Goal: Information Seeking & Learning: Find specific fact

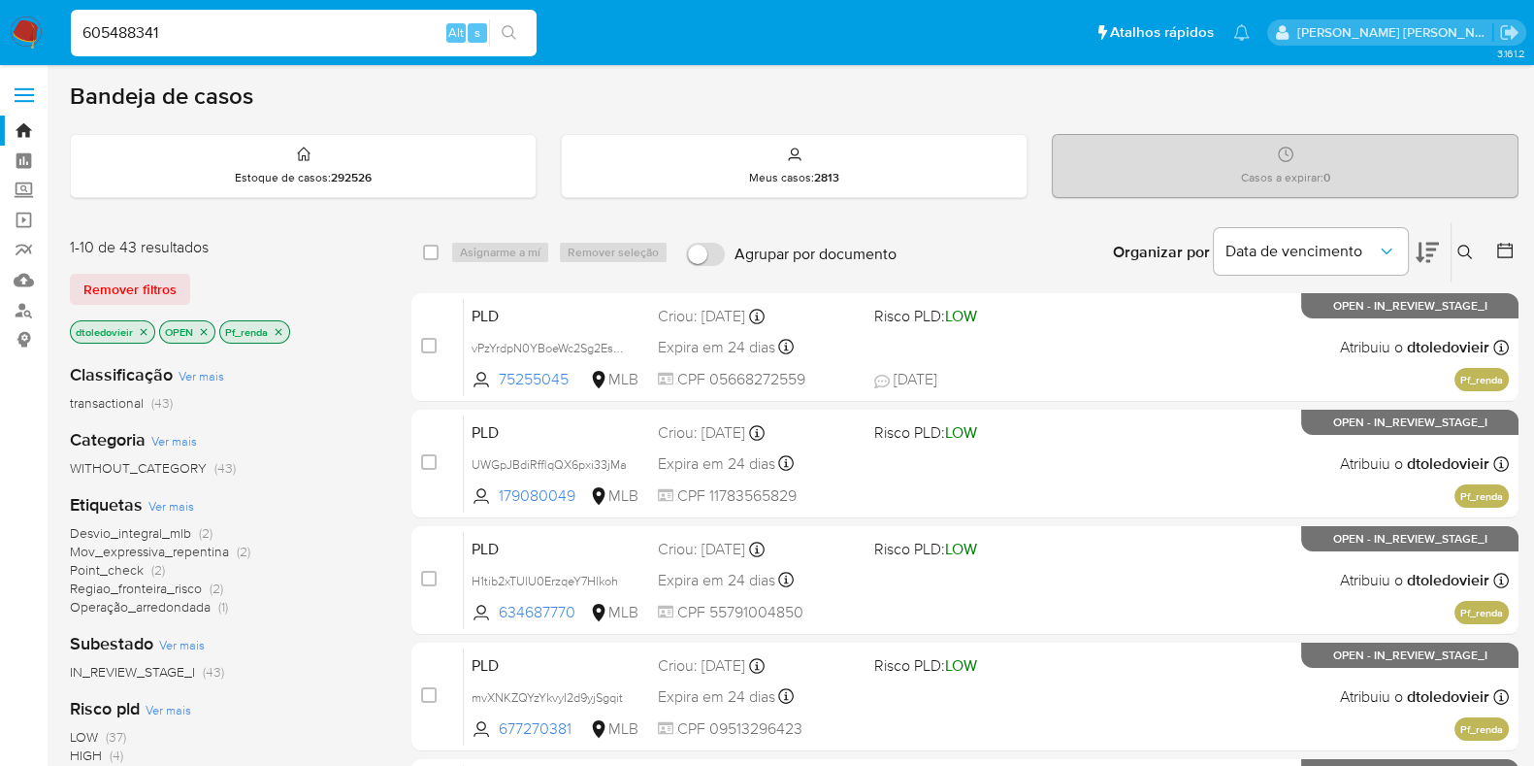
type input "605488341"
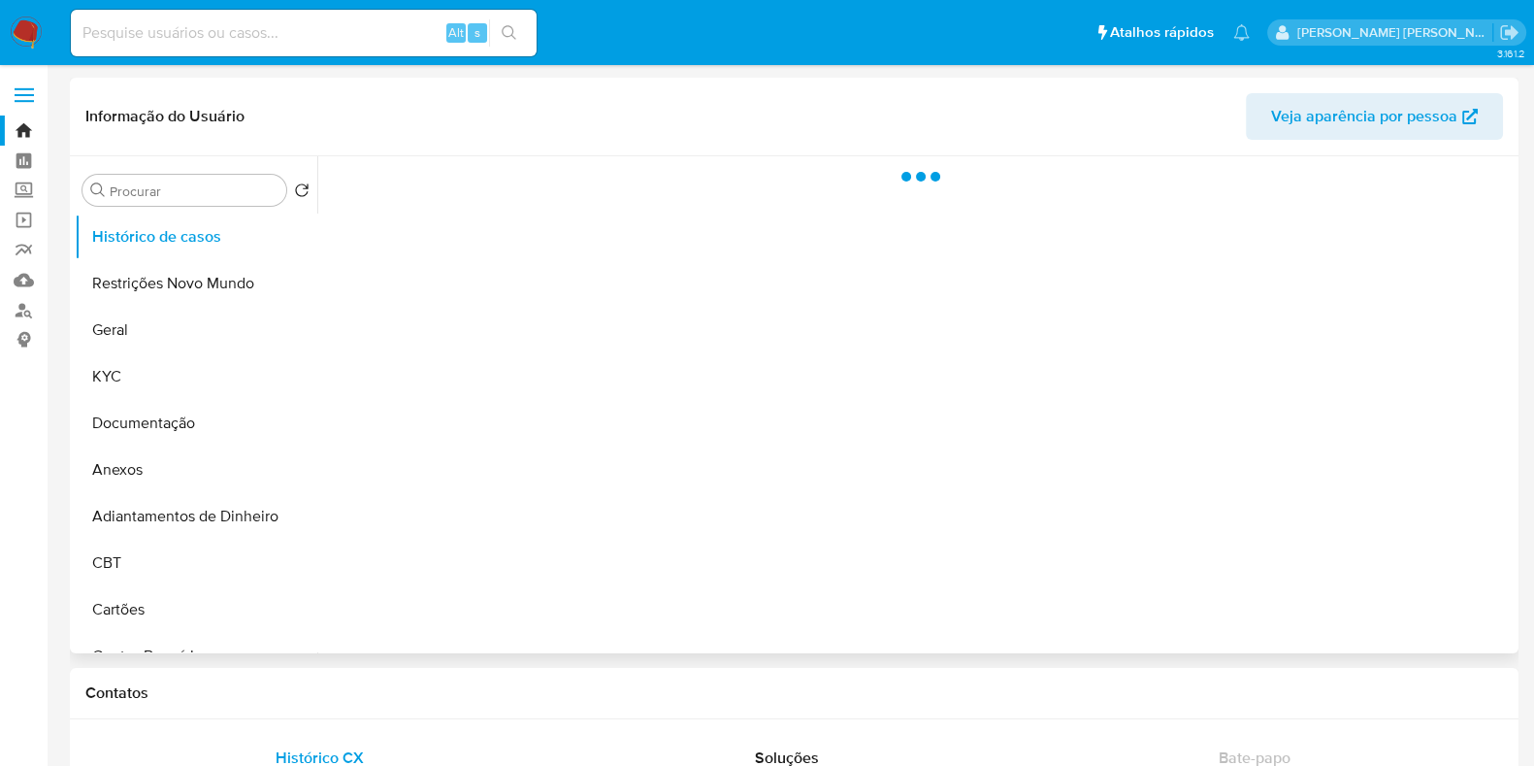
select select "10"
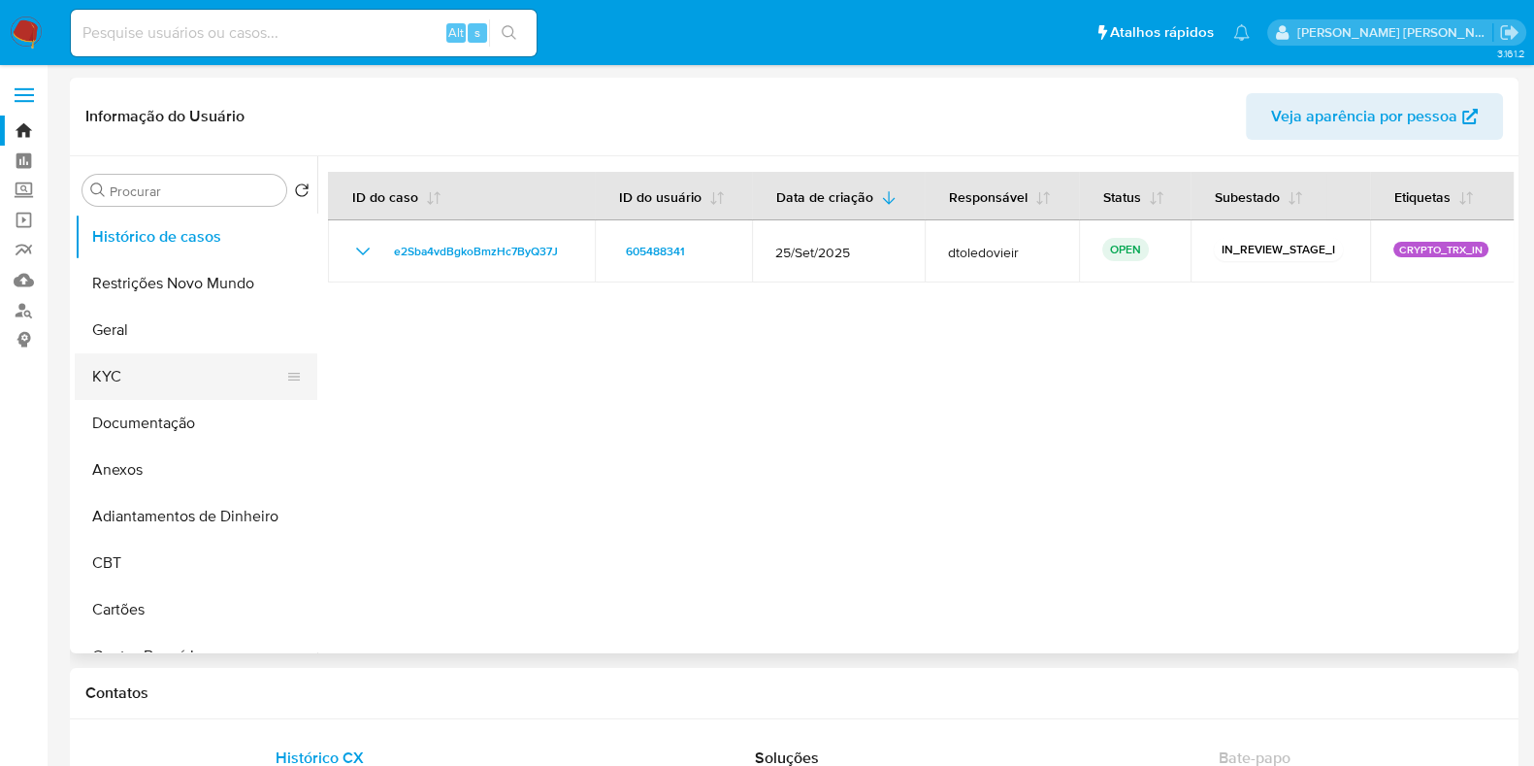
click at [159, 367] on button "KYC" at bounding box center [188, 376] width 227 height 47
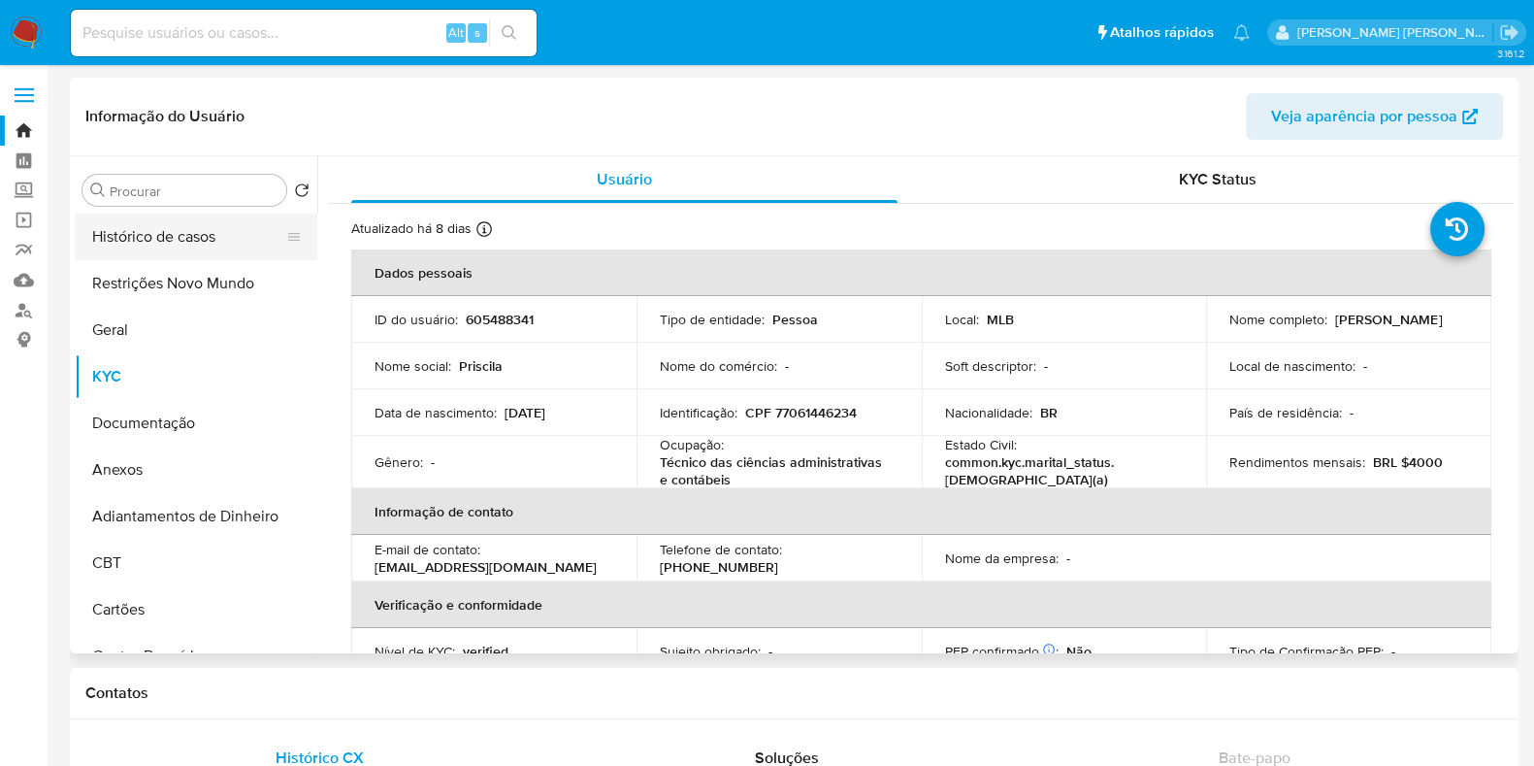
click at [181, 257] on button "Histórico de casos" at bounding box center [188, 237] width 227 height 47
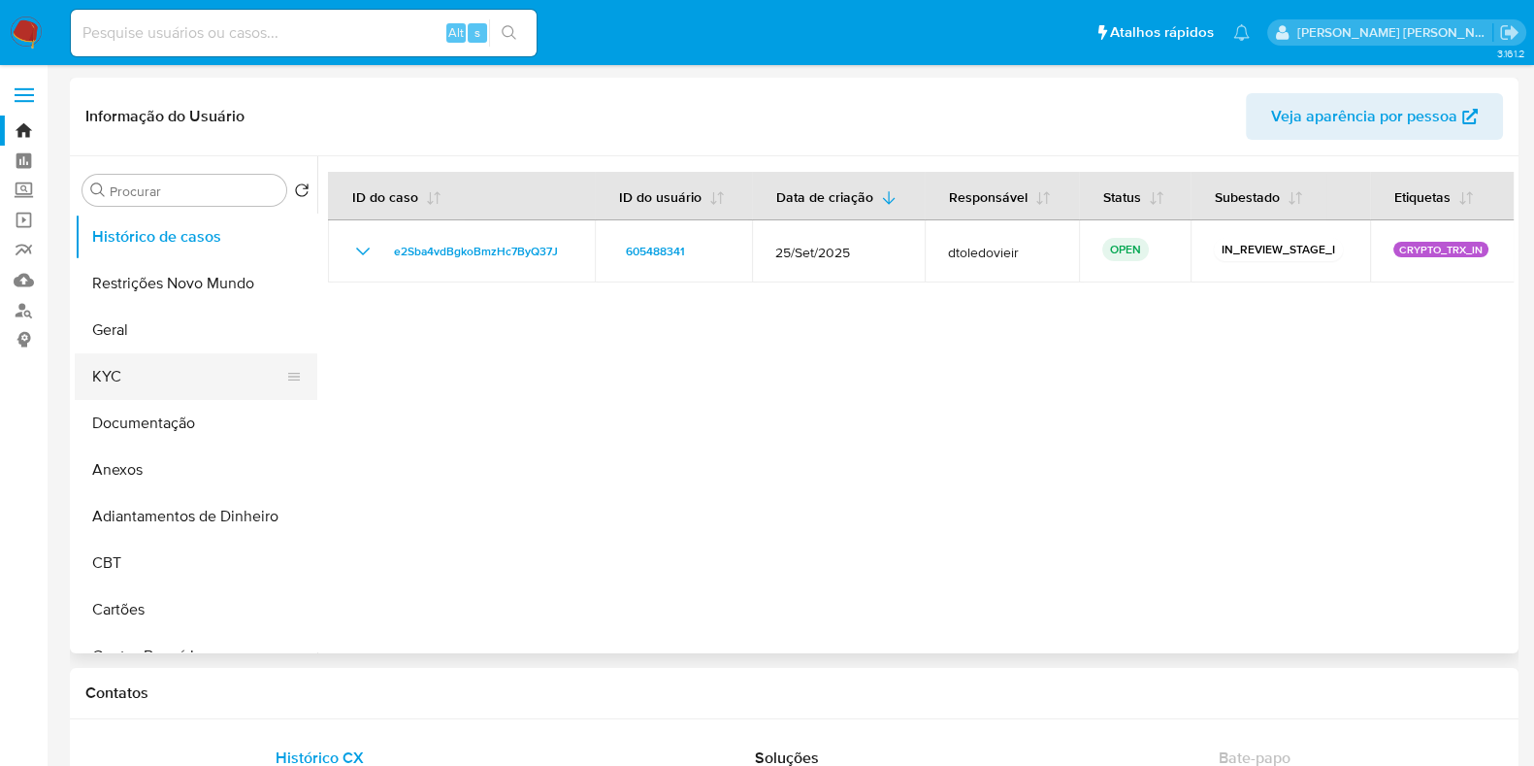
click at [138, 358] on button "KYC" at bounding box center [188, 376] width 227 height 47
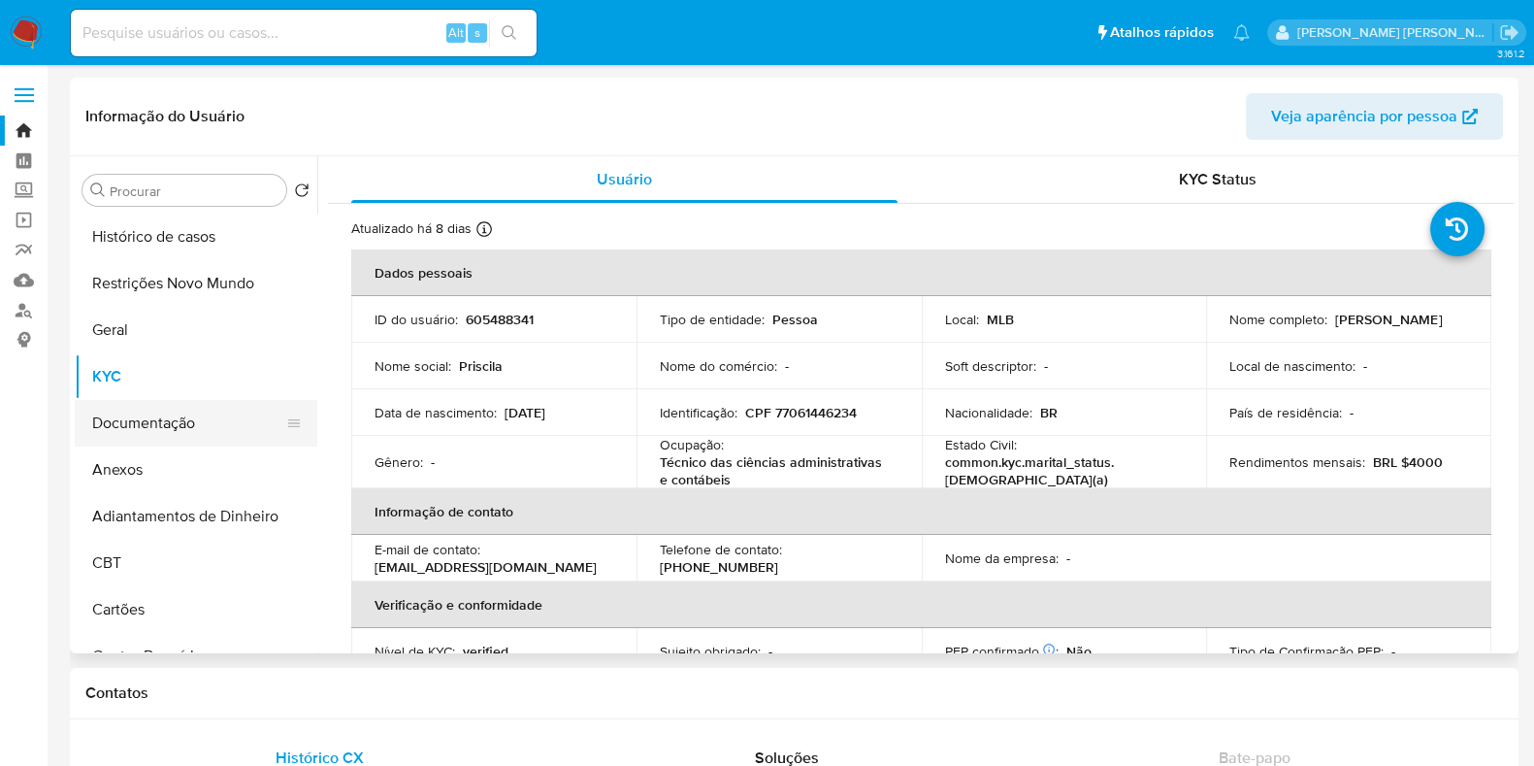
click at [151, 428] on button "Documentação" at bounding box center [188, 423] width 227 height 47
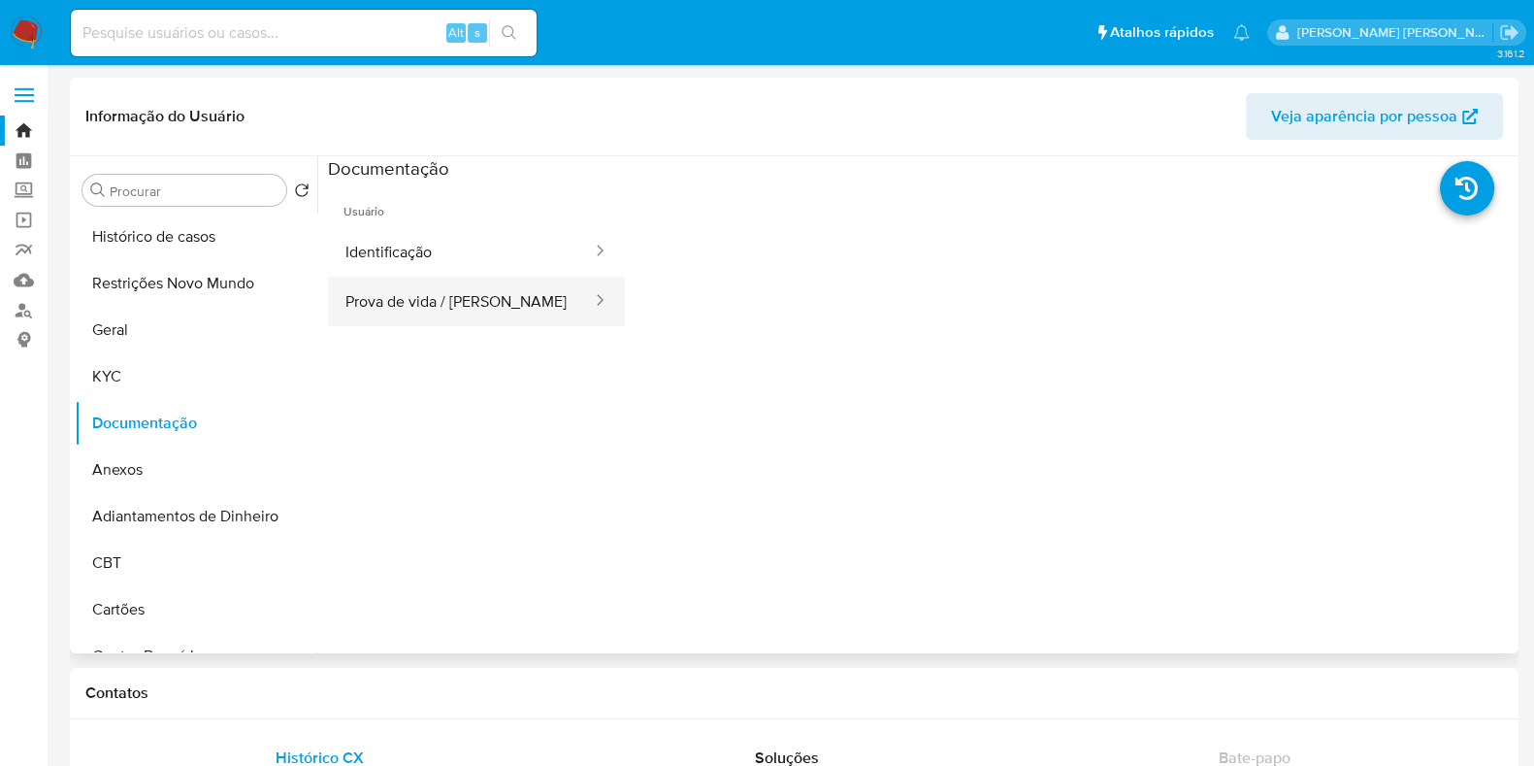
click at [442, 293] on button "Prova de vida / Selfie" at bounding box center [461, 301] width 266 height 49
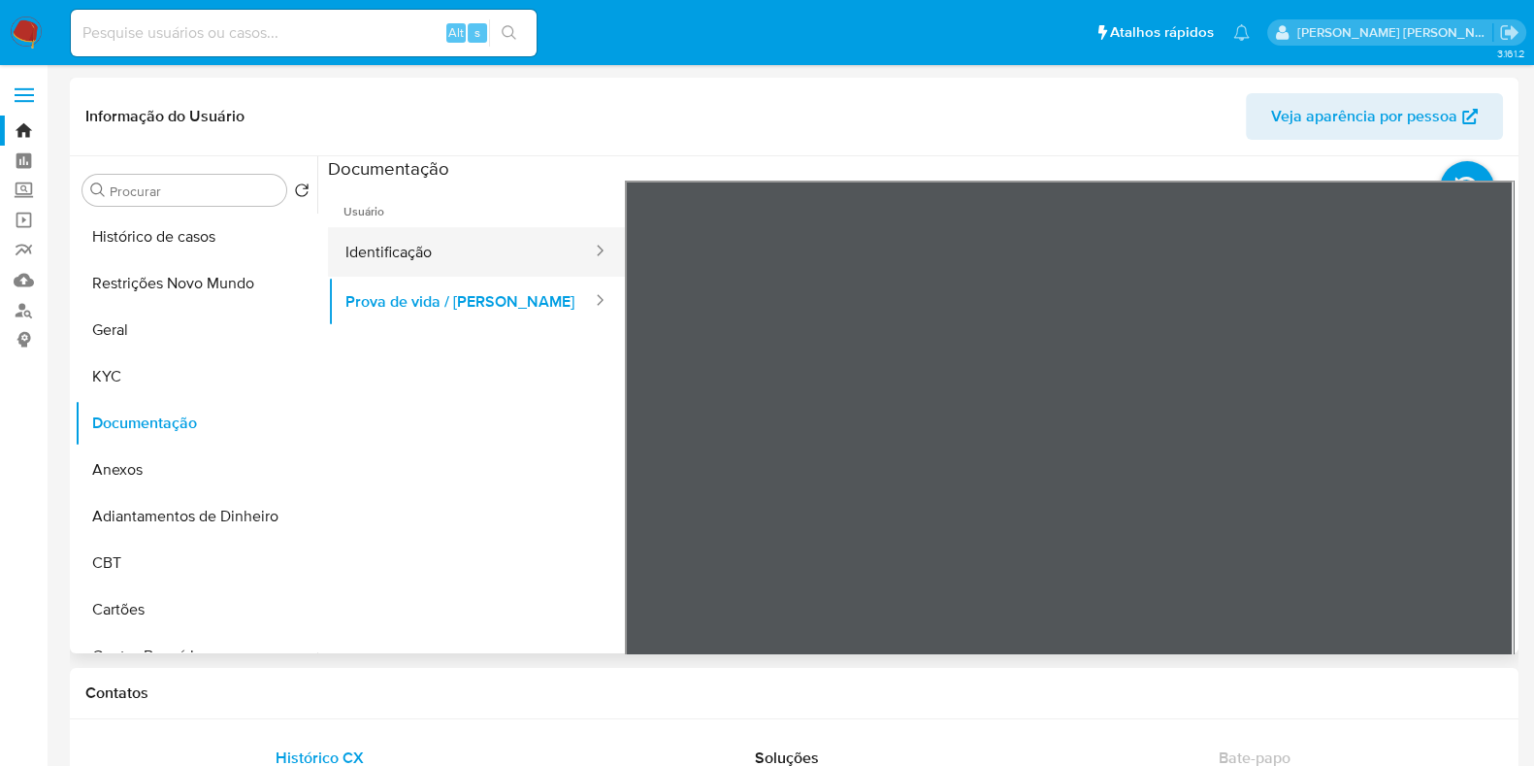
click at [412, 250] on button "Identificação" at bounding box center [461, 251] width 266 height 49
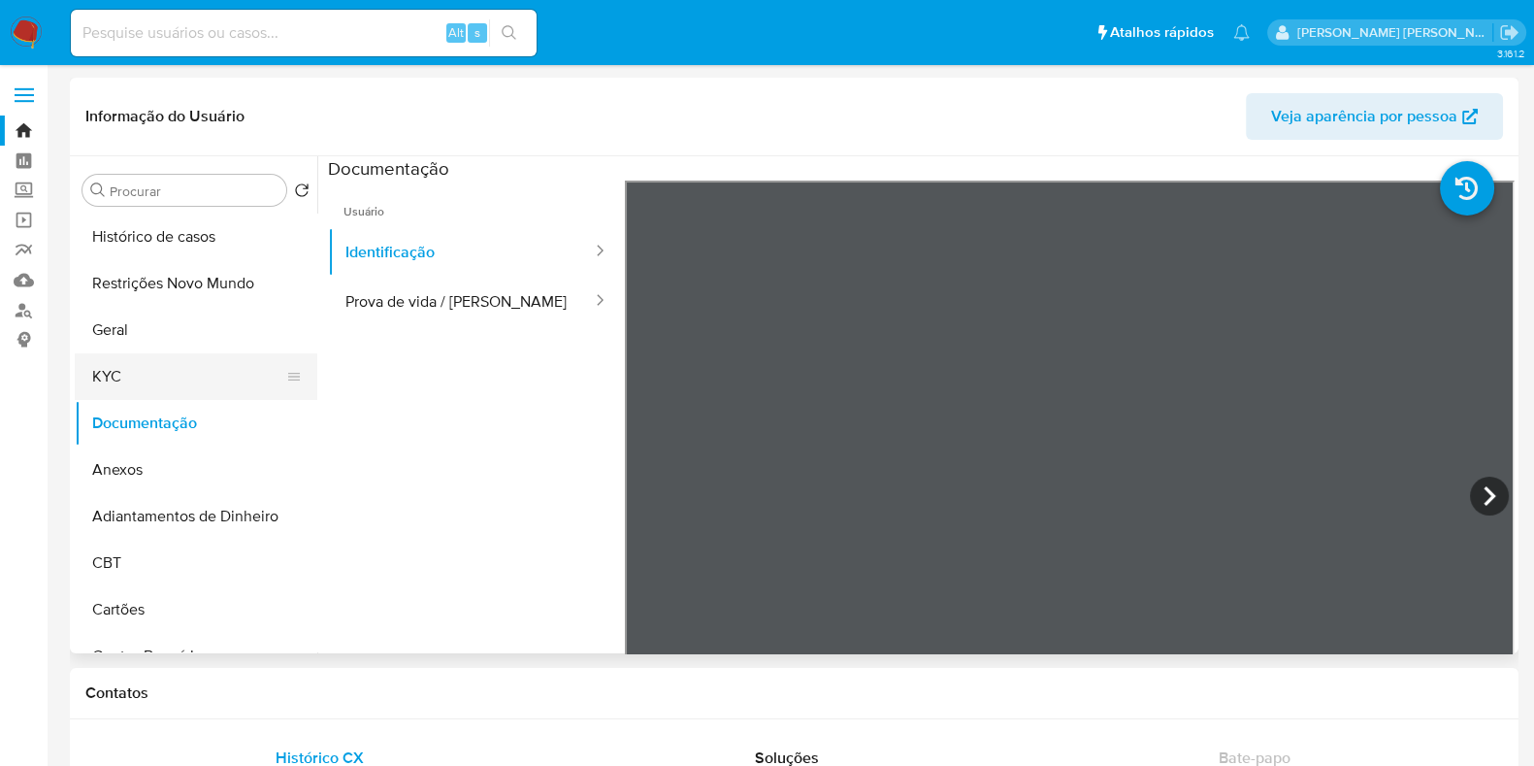
click at [136, 373] on button "KYC" at bounding box center [188, 376] width 227 height 47
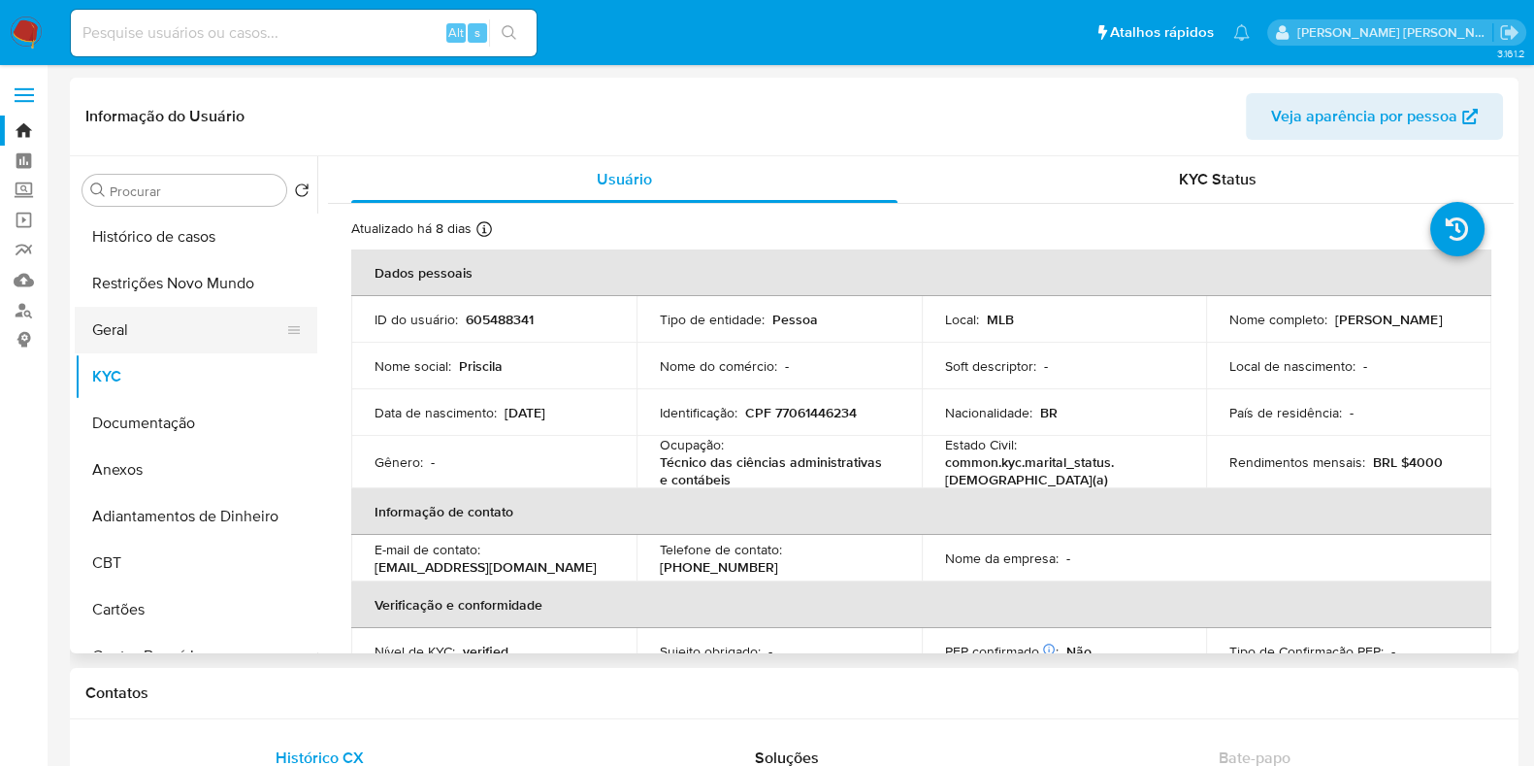
click at [164, 333] on button "Geral" at bounding box center [188, 330] width 227 height 47
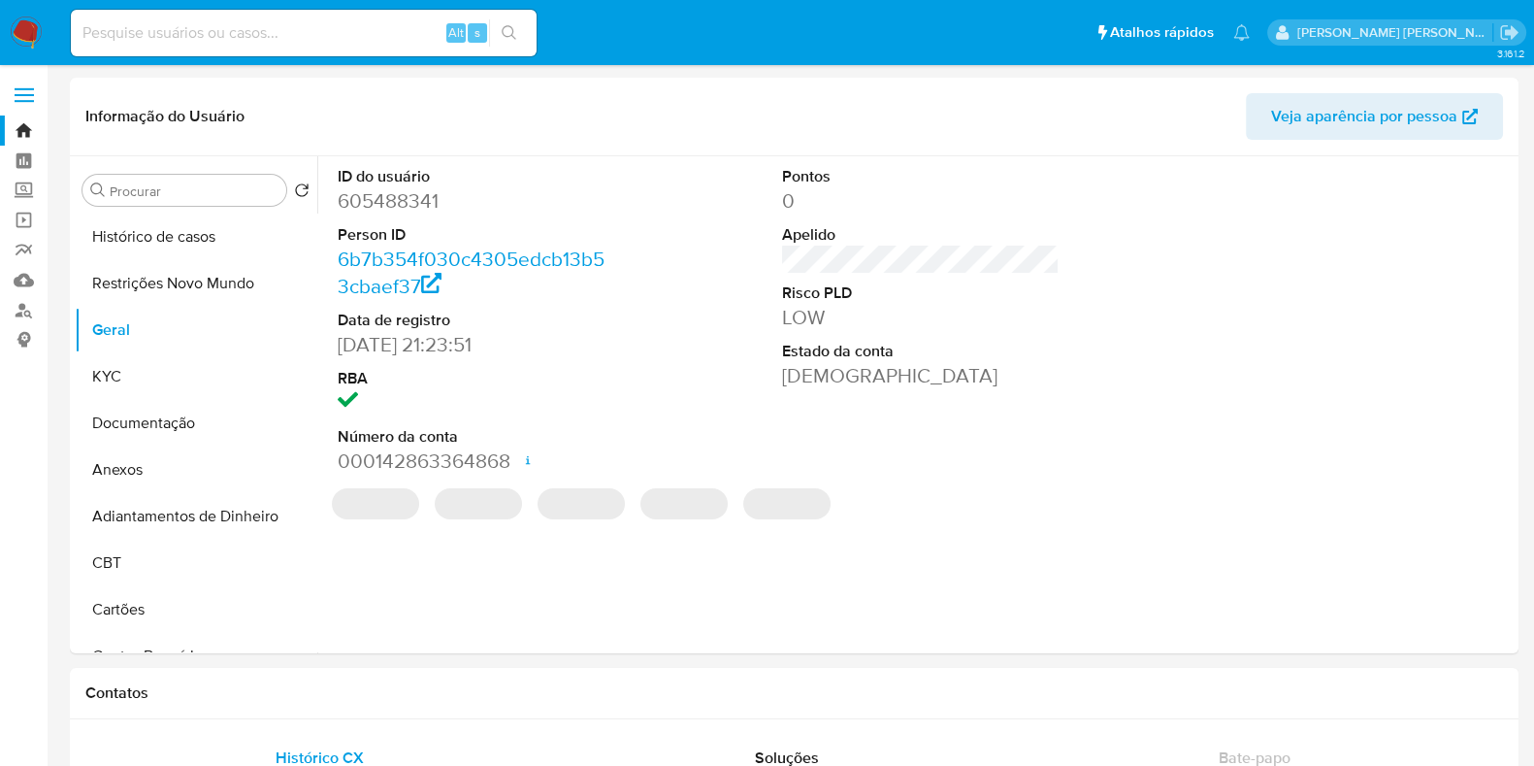
click at [379, 226] on dt "Person ID" at bounding box center [477, 234] width 278 height 21
click at [396, 199] on dd "605488341" at bounding box center [477, 200] width 278 height 27
copy dd "605488341"
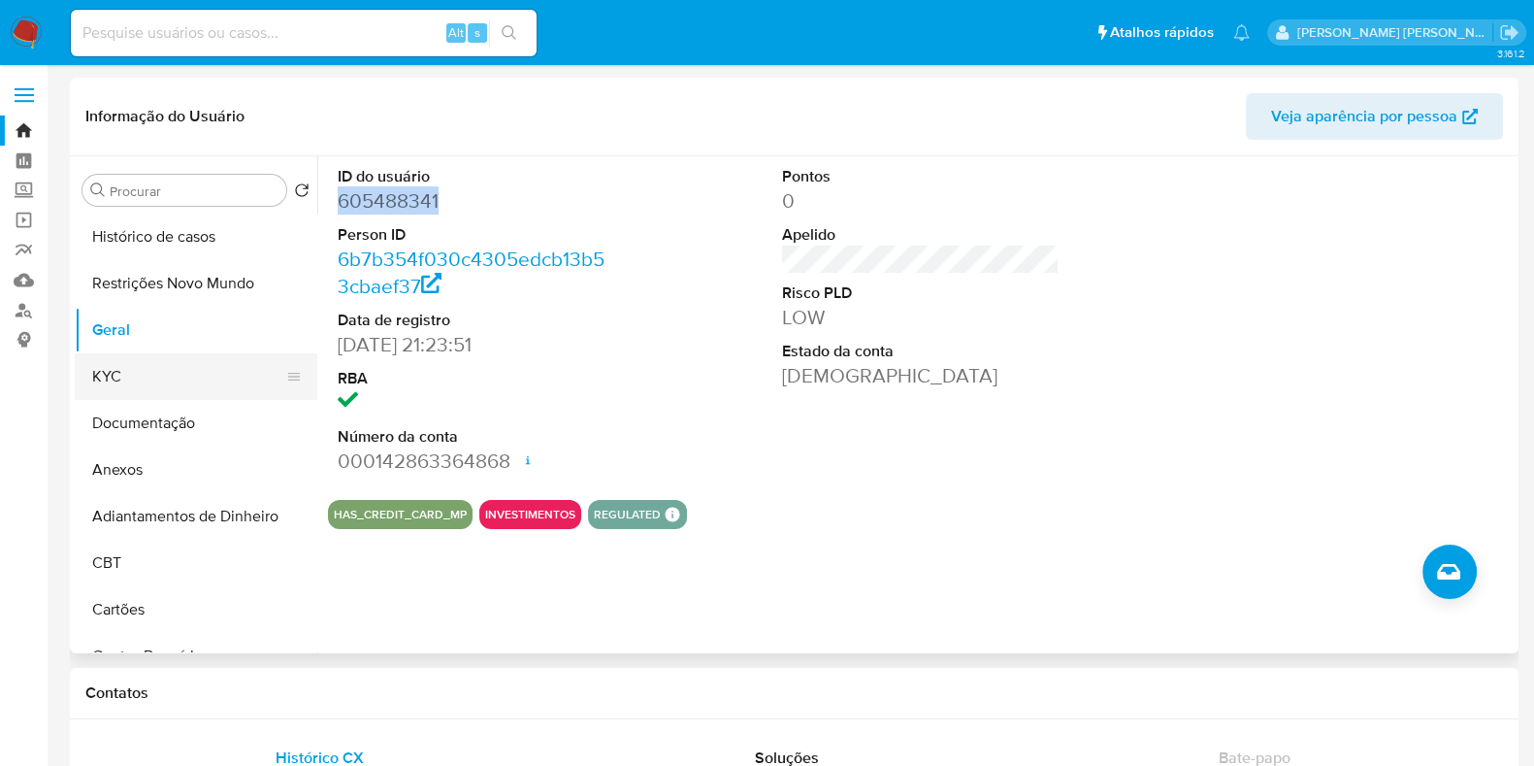
click at [144, 379] on button "KYC" at bounding box center [188, 376] width 227 height 47
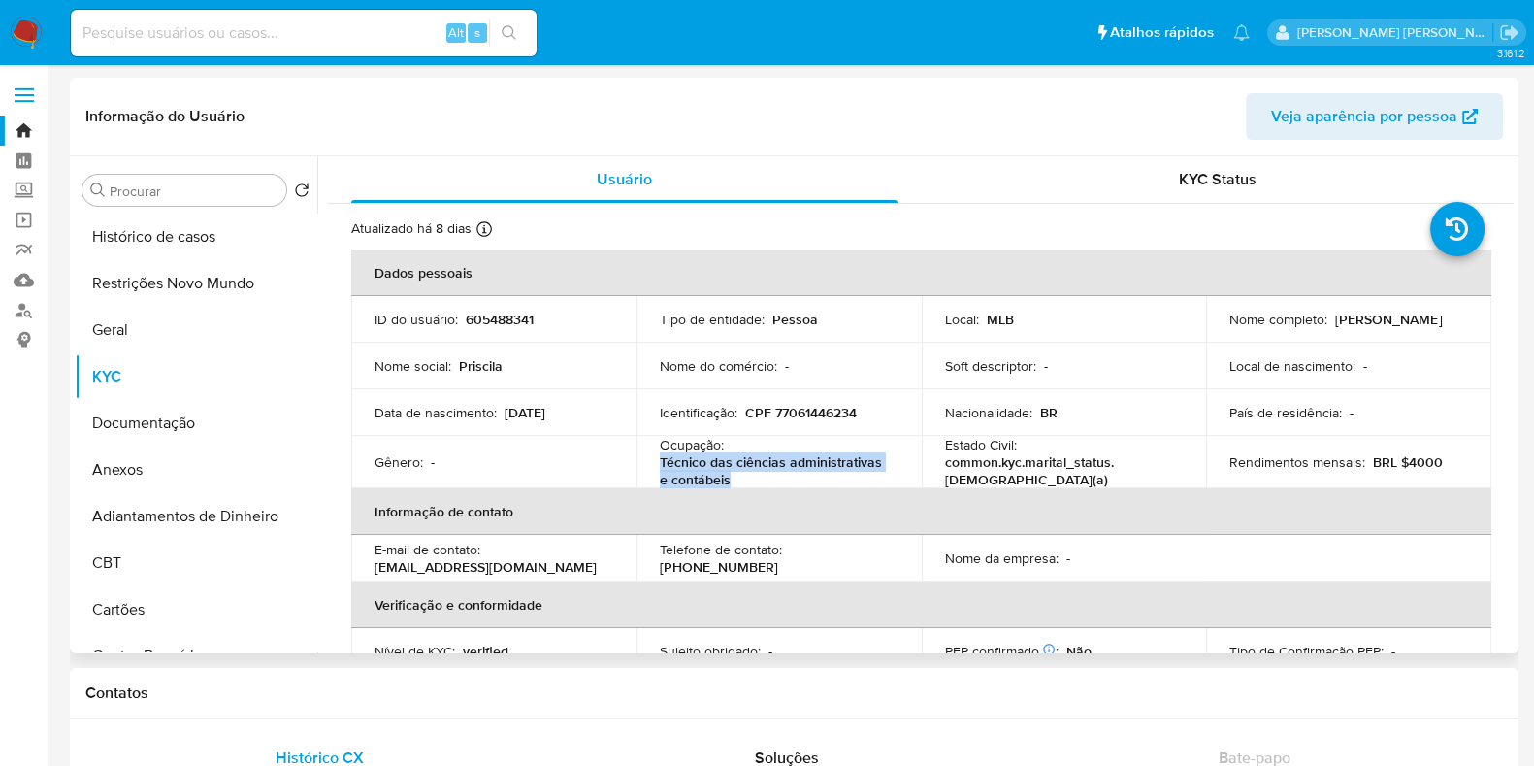
drag, startPoint x: 762, startPoint y: 484, endPoint x: 652, endPoint y: 464, distance: 111.6
click at [652, 464] on td "Ocupação : Técnico das ciências administrativas e contábeis" at bounding box center [779, 462] width 285 height 52
copy p "Técnico das ciências administrativas e contábeis"
click at [181, 409] on button "Documentação" at bounding box center [188, 423] width 227 height 47
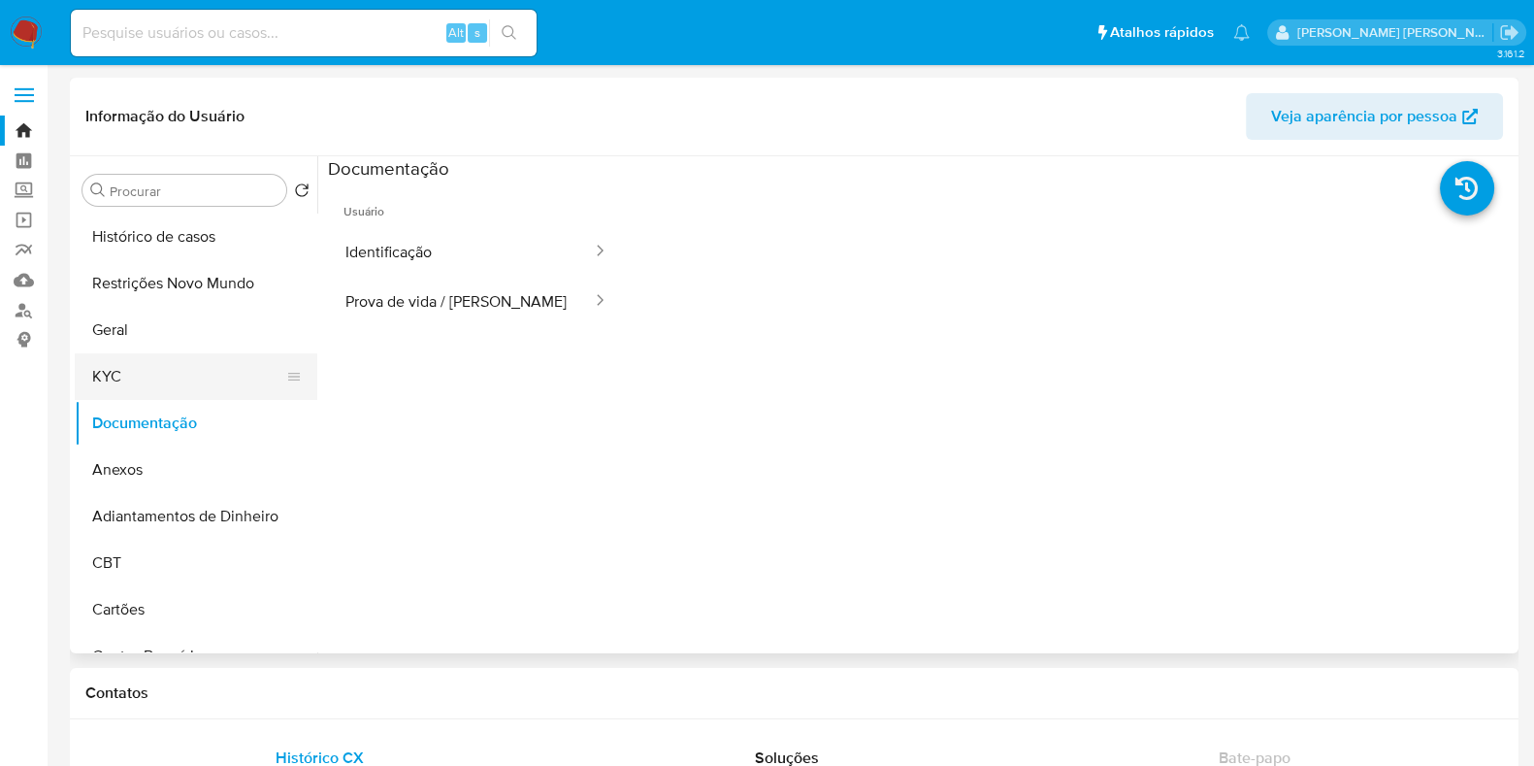
click at [168, 376] on button "KYC" at bounding box center [188, 376] width 227 height 47
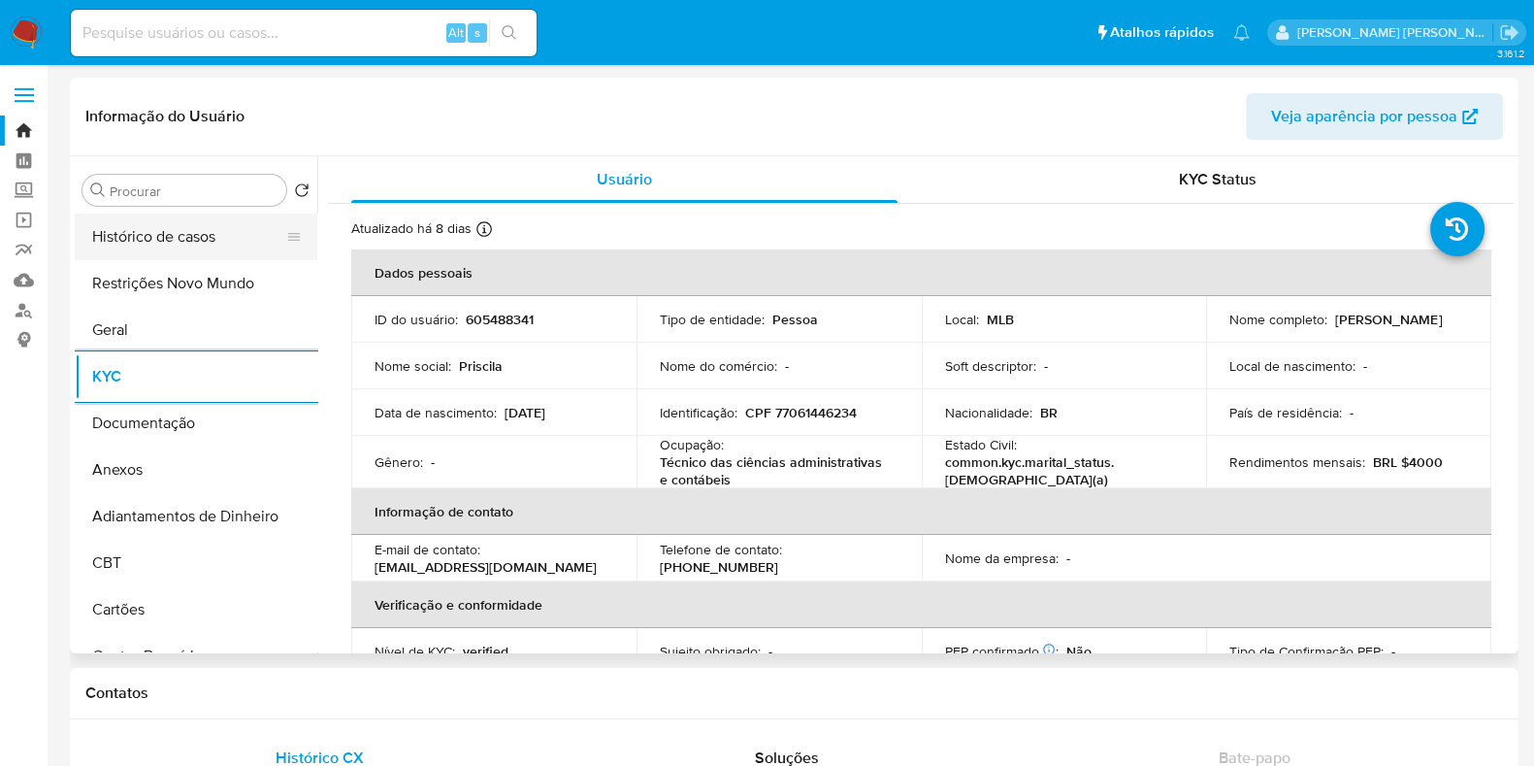
click at [138, 232] on button "Histórico de casos" at bounding box center [188, 237] width 227 height 47
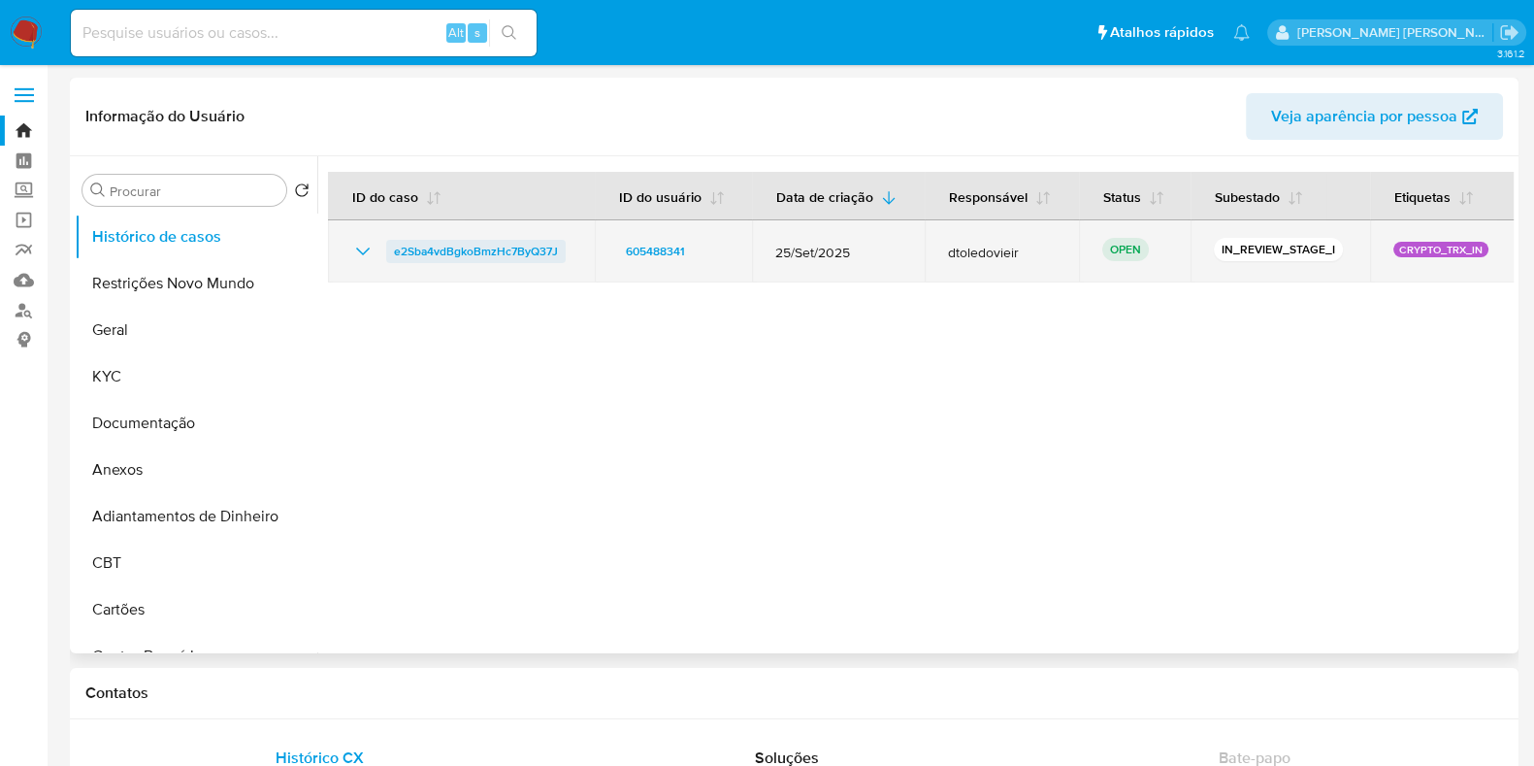
click at [399, 249] on span "e2Sba4vdBgkoBmzHc7ByQ37J" at bounding box center [476, 251] width 164 height 23
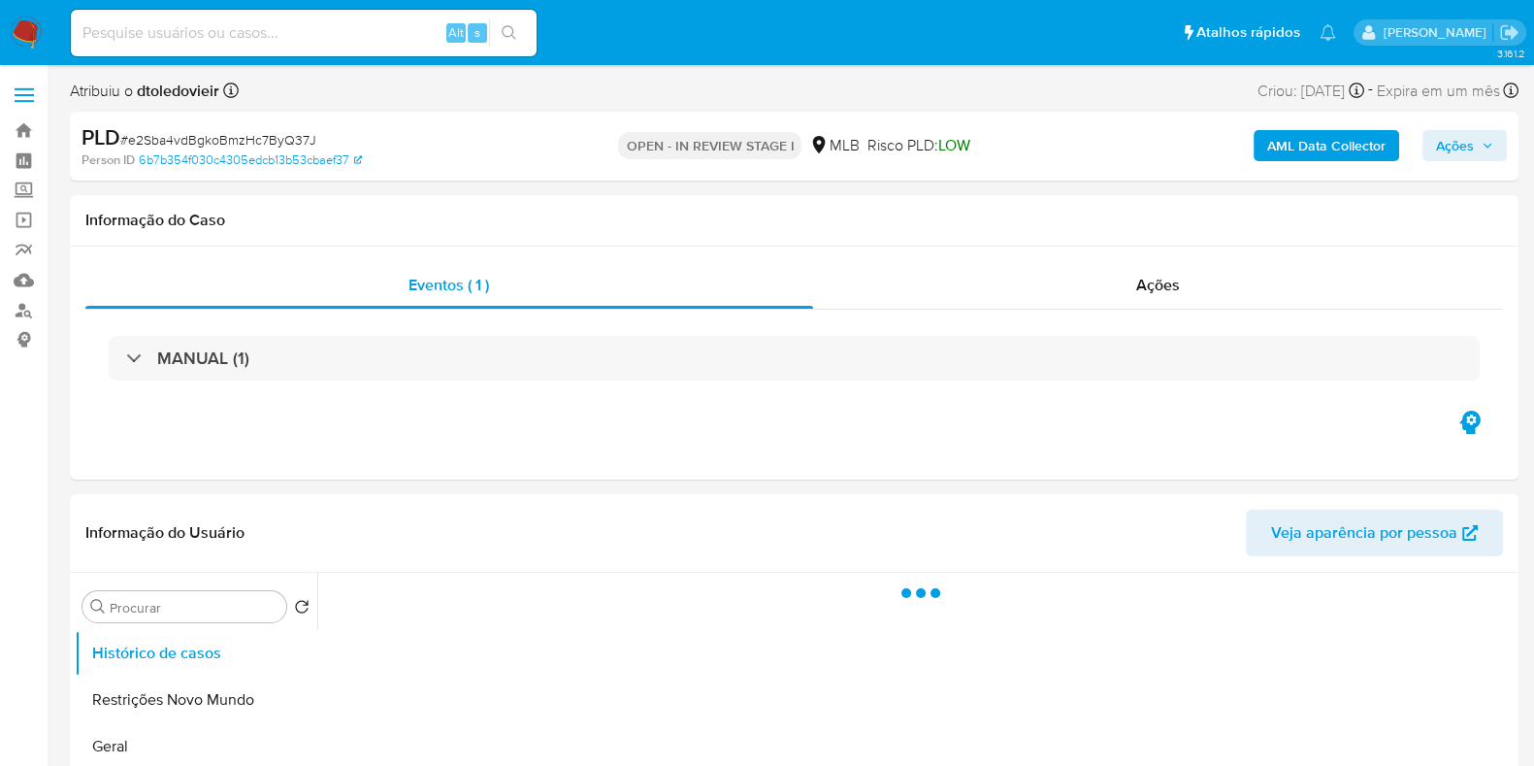
select select "10"
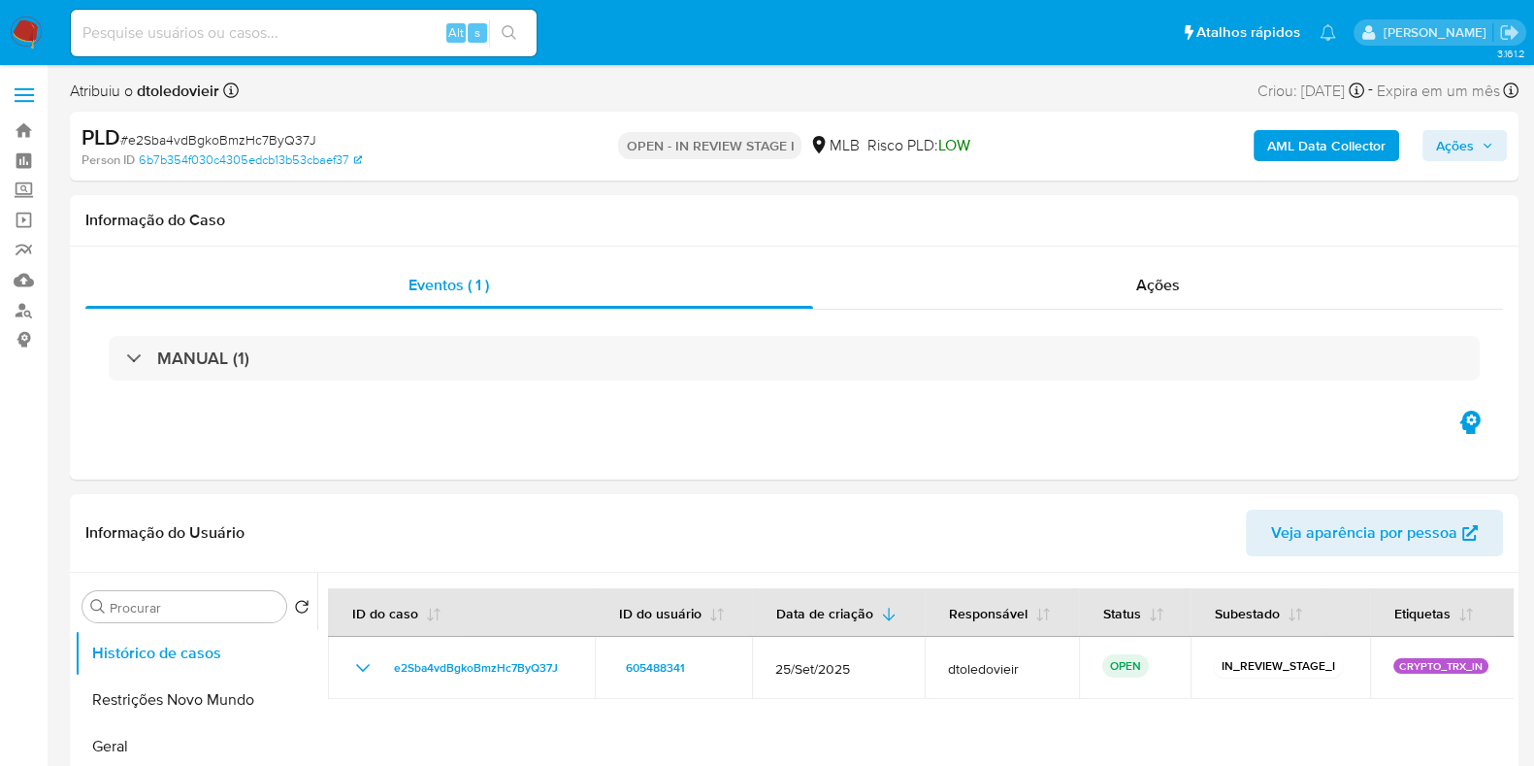
click at [1363, 142] on b "AML Data Collector" at bounding box center [1327, 145] width 118 height 31
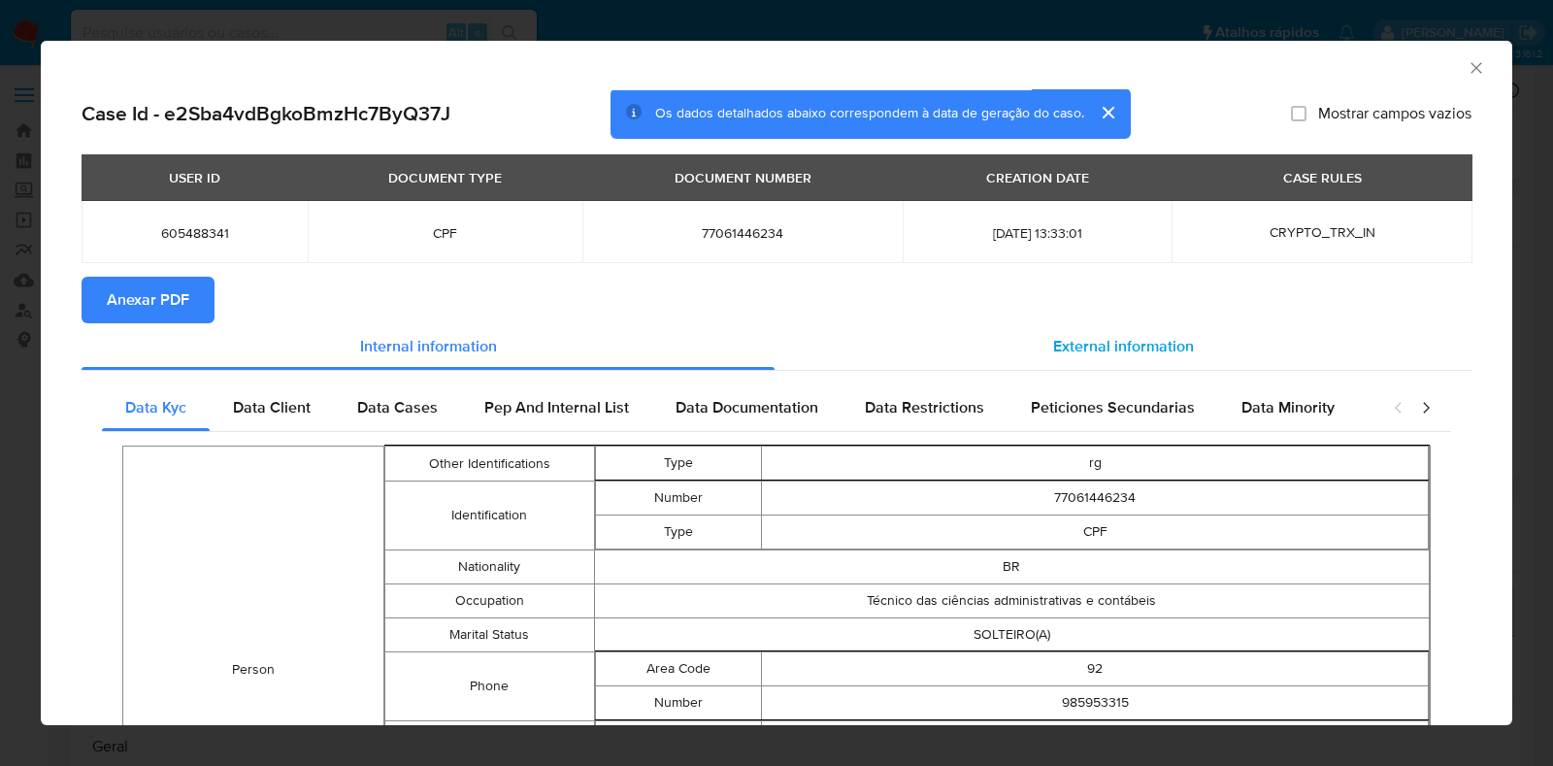
click at [1162, 356] on span "External information" at bounding box center [1123, 346] width 141 height 22
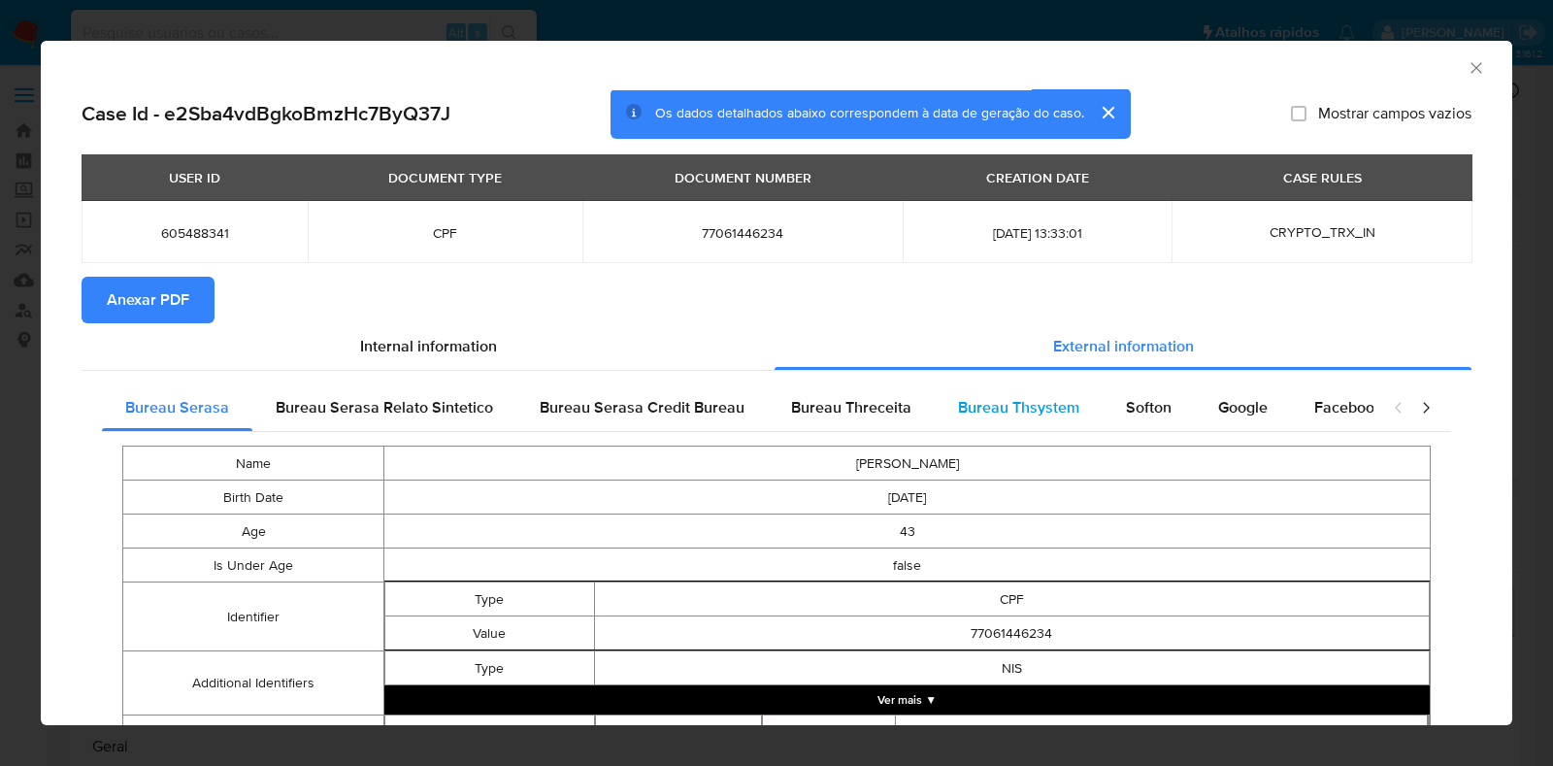
click at [982, 414] on span "Bureau Thsystem" at bounding box center [1018, 407] width 121 height 22
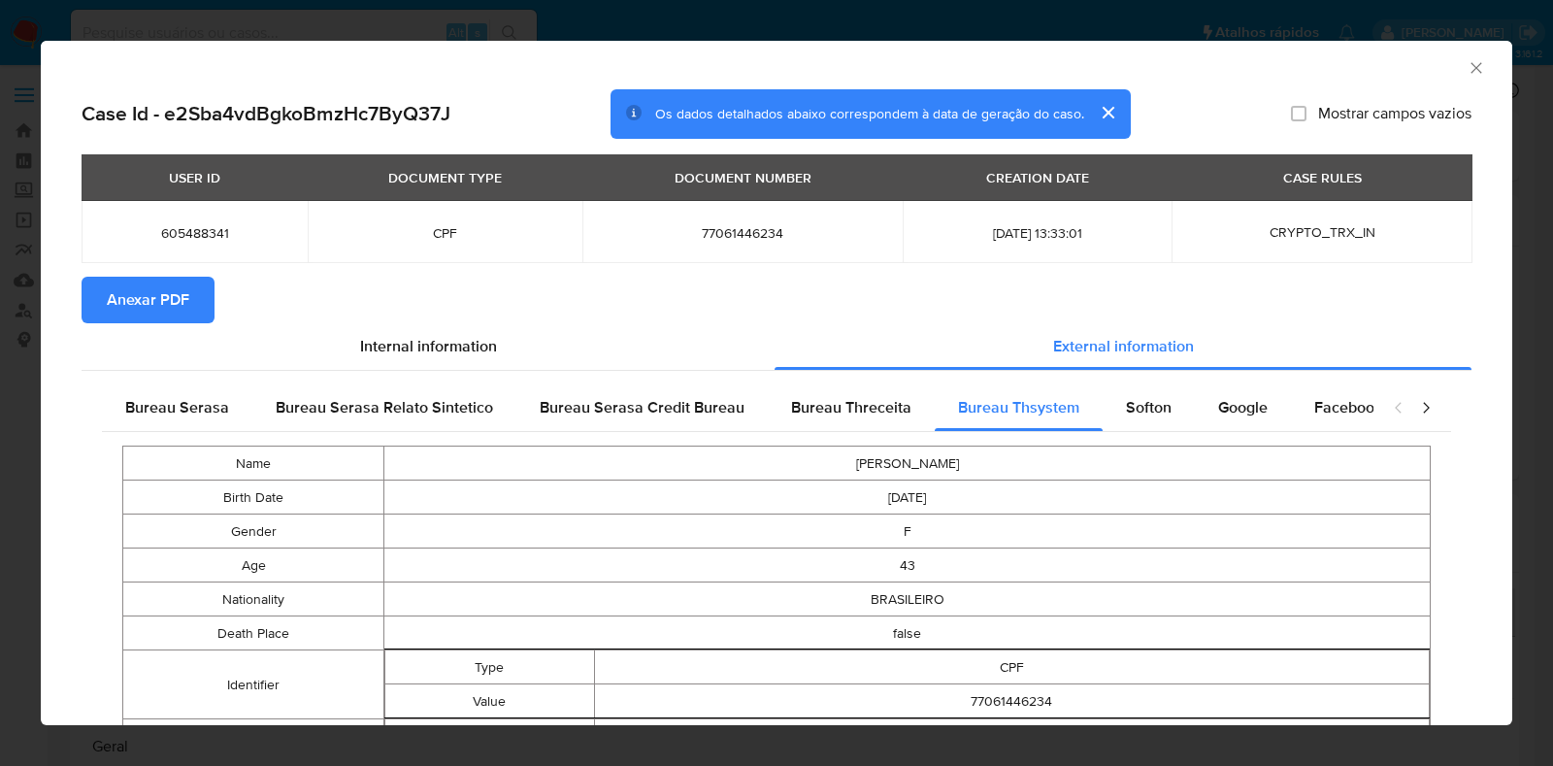
click at [723, 236] on span "77061446234" at bounding box center [743, 232] width 274 height 17
copy span "77061446234"
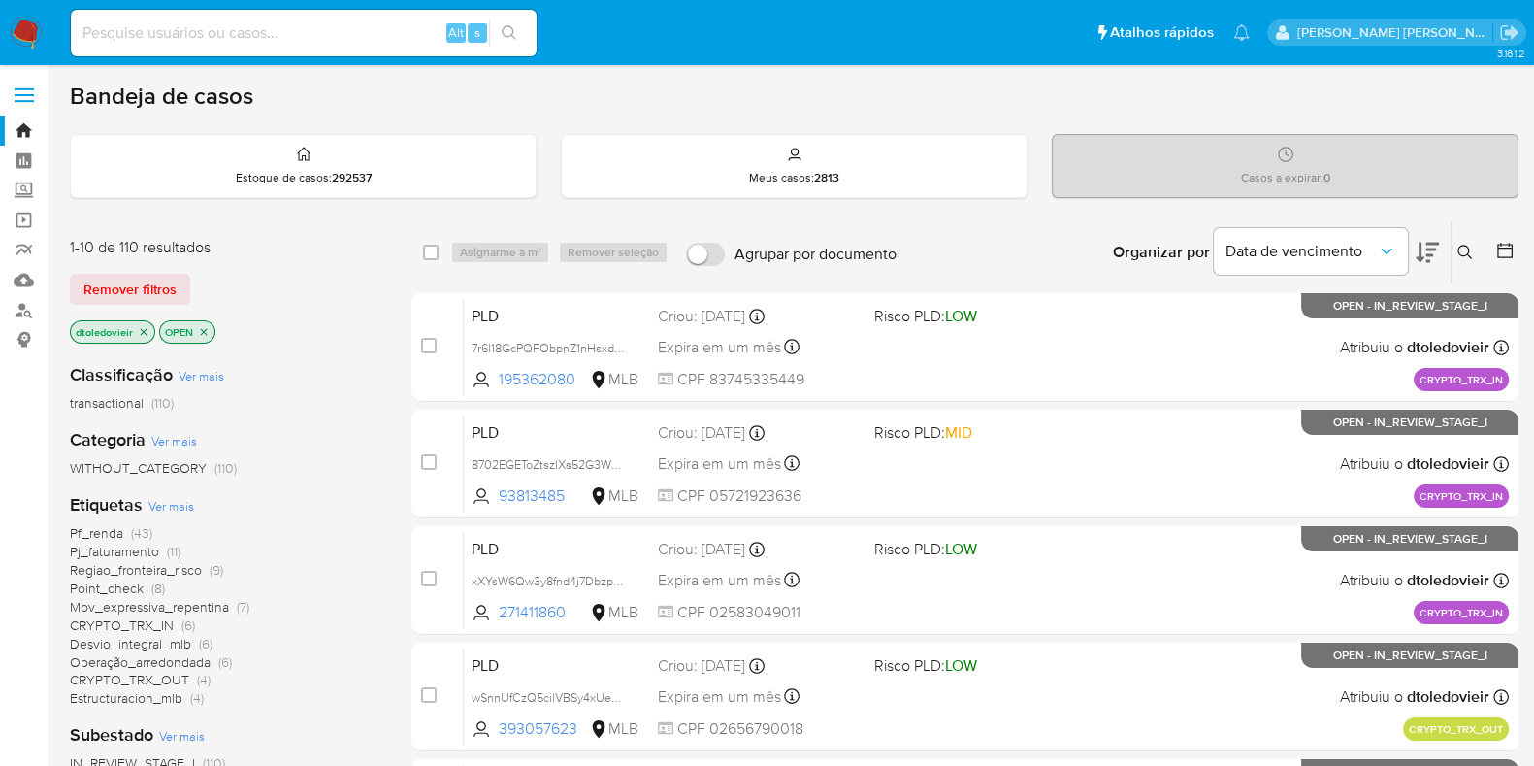
click at [145, 36] on input at bounding box center [304, 32] width 466 height 25
paste input "137366530"
type input "137366530"
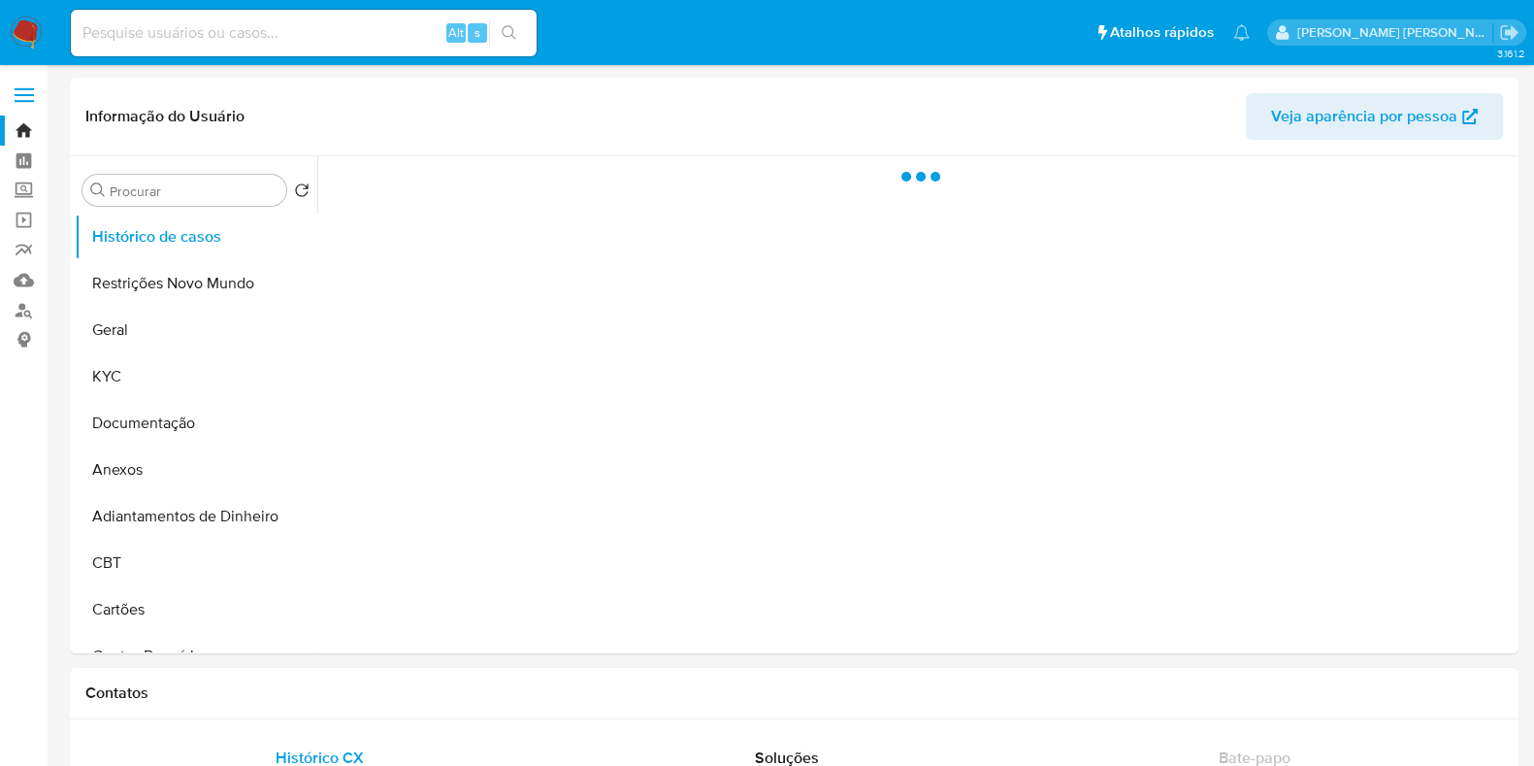
select select "10"
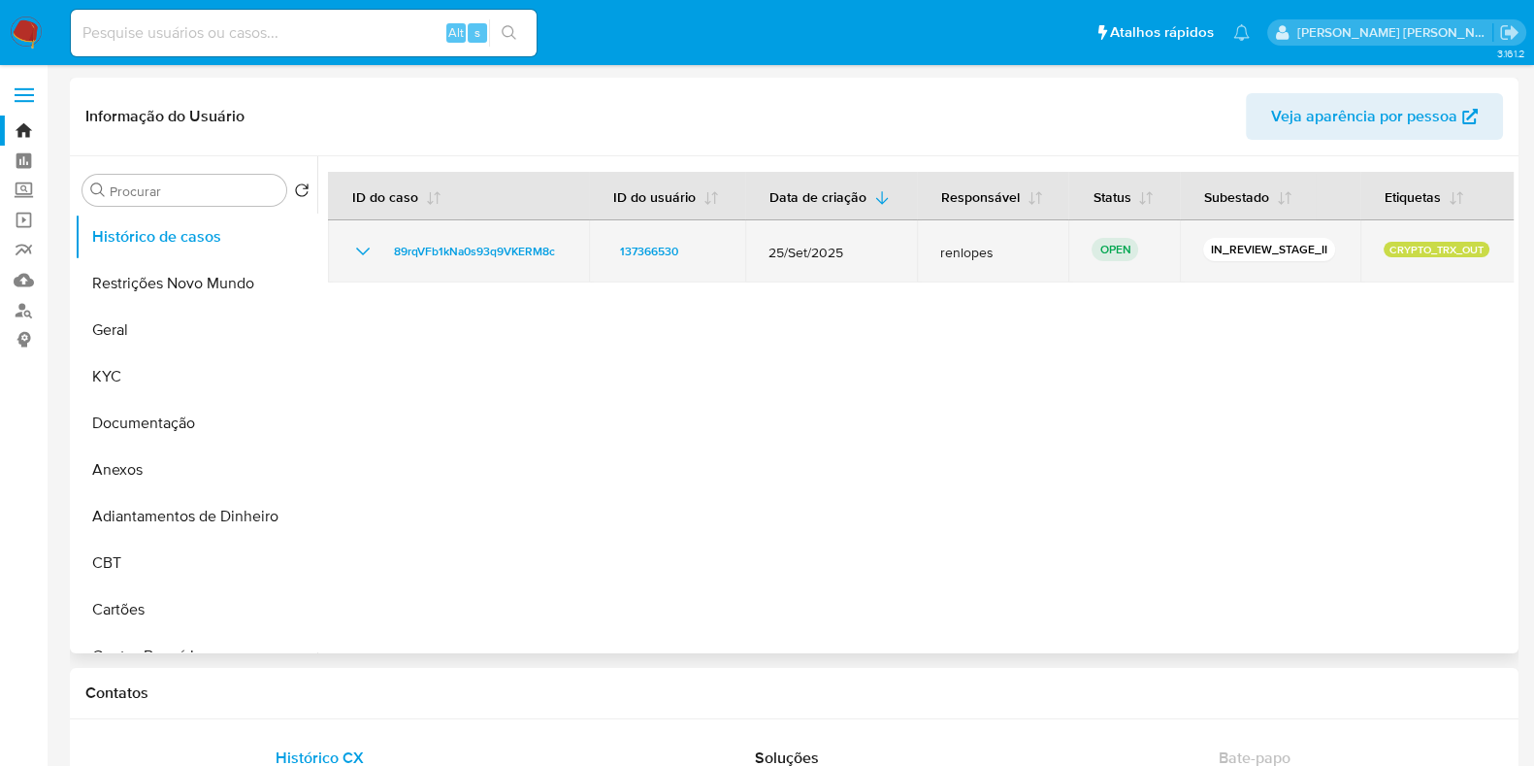
drag, startPoint x: 927, startPoint y: 247, endPoint x: 1011, endPoint y: 247, distance: 84.4
click at [1010, 247] on td "renlopes" at bounding box center [993, 251] width 152 height 62
click at [1017, 247] on span "renlopes" at bounding box center [993, 252] width 106 height 17
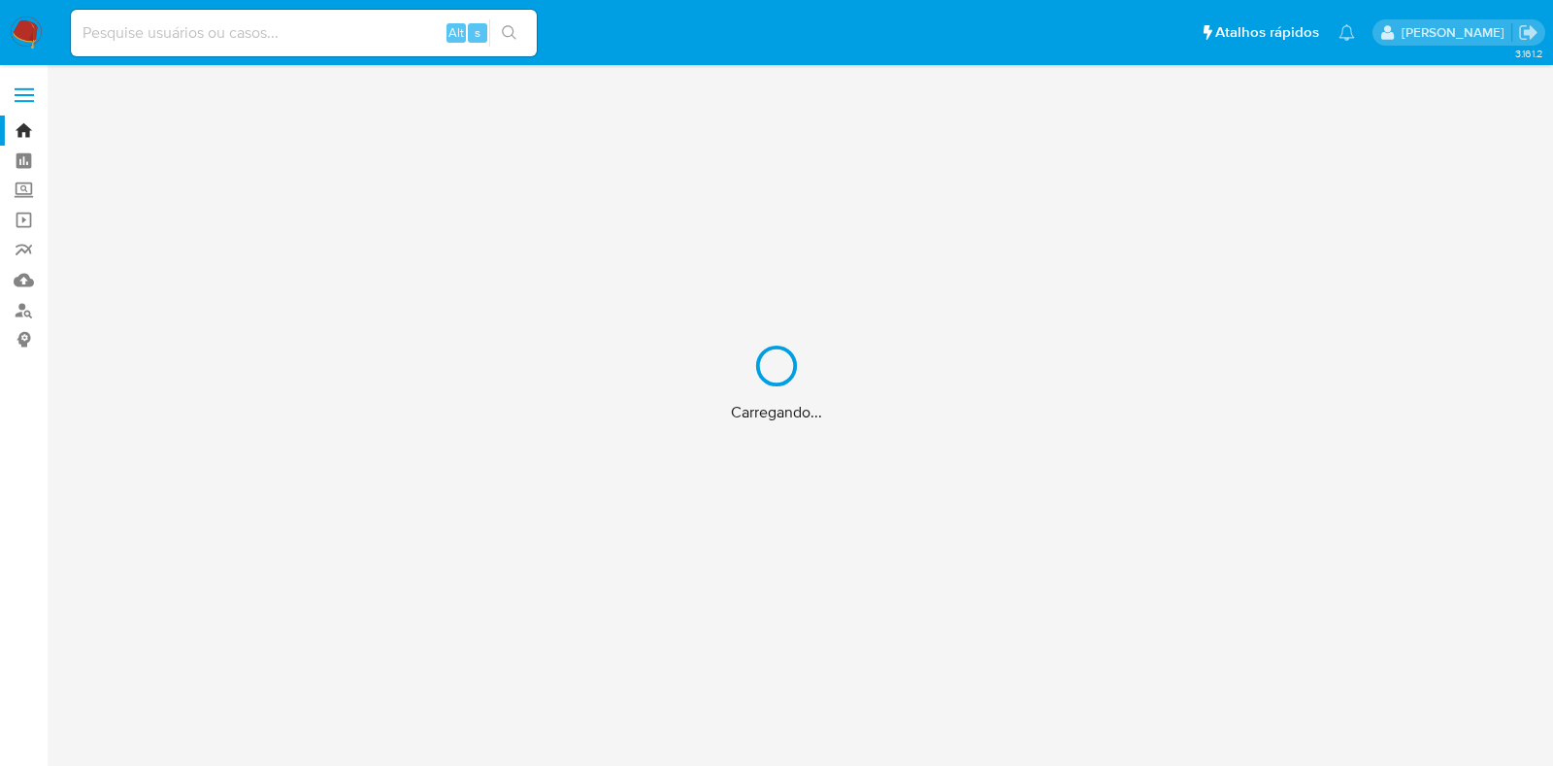
click at [282, 31] on div "Carregando..." at bounding box center [776, 383] width 1553 height 766
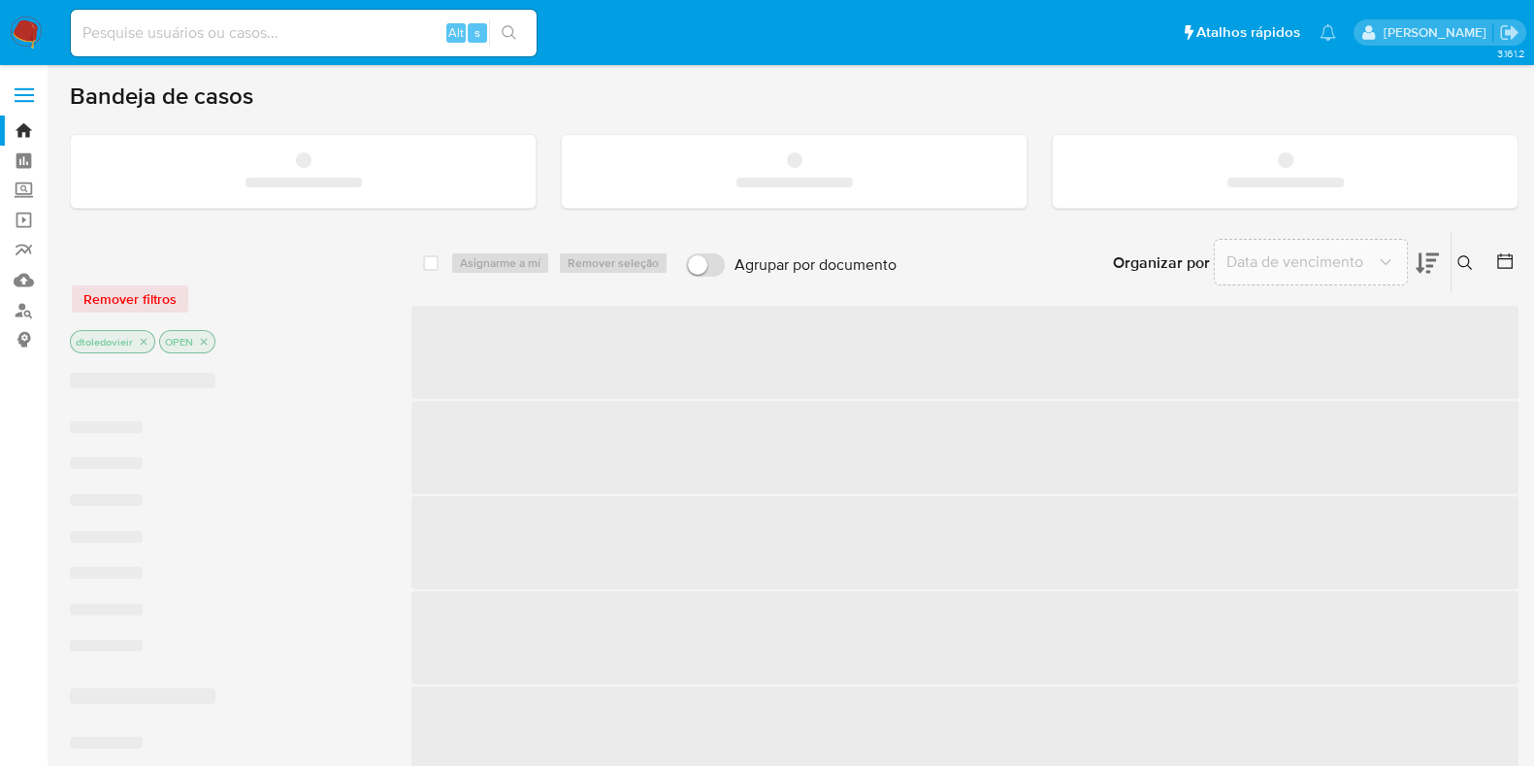
click at [238, 31] on input at bounding box center [304, 32] width 466 height 25
paste input "188122629"
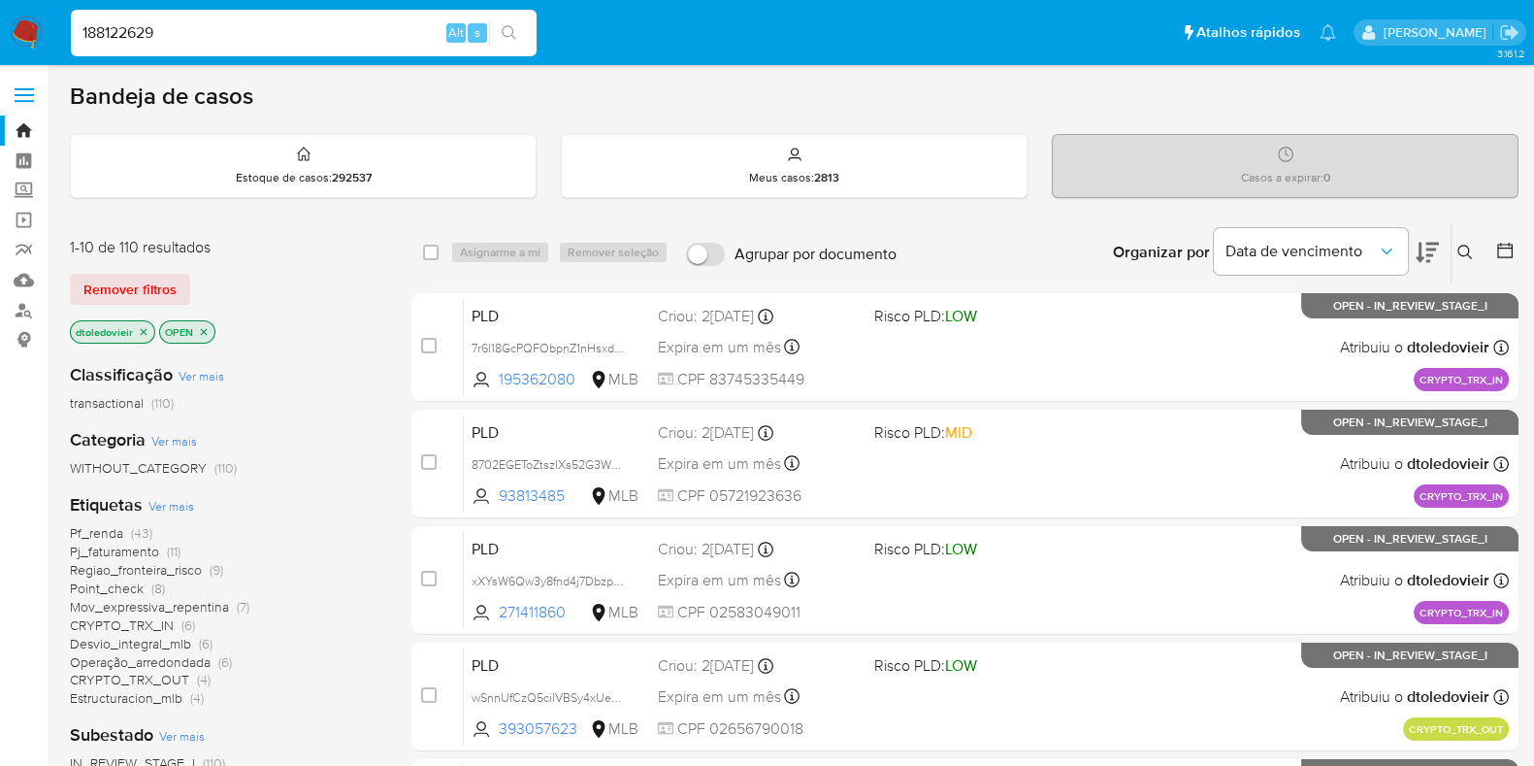
type input "188122629"
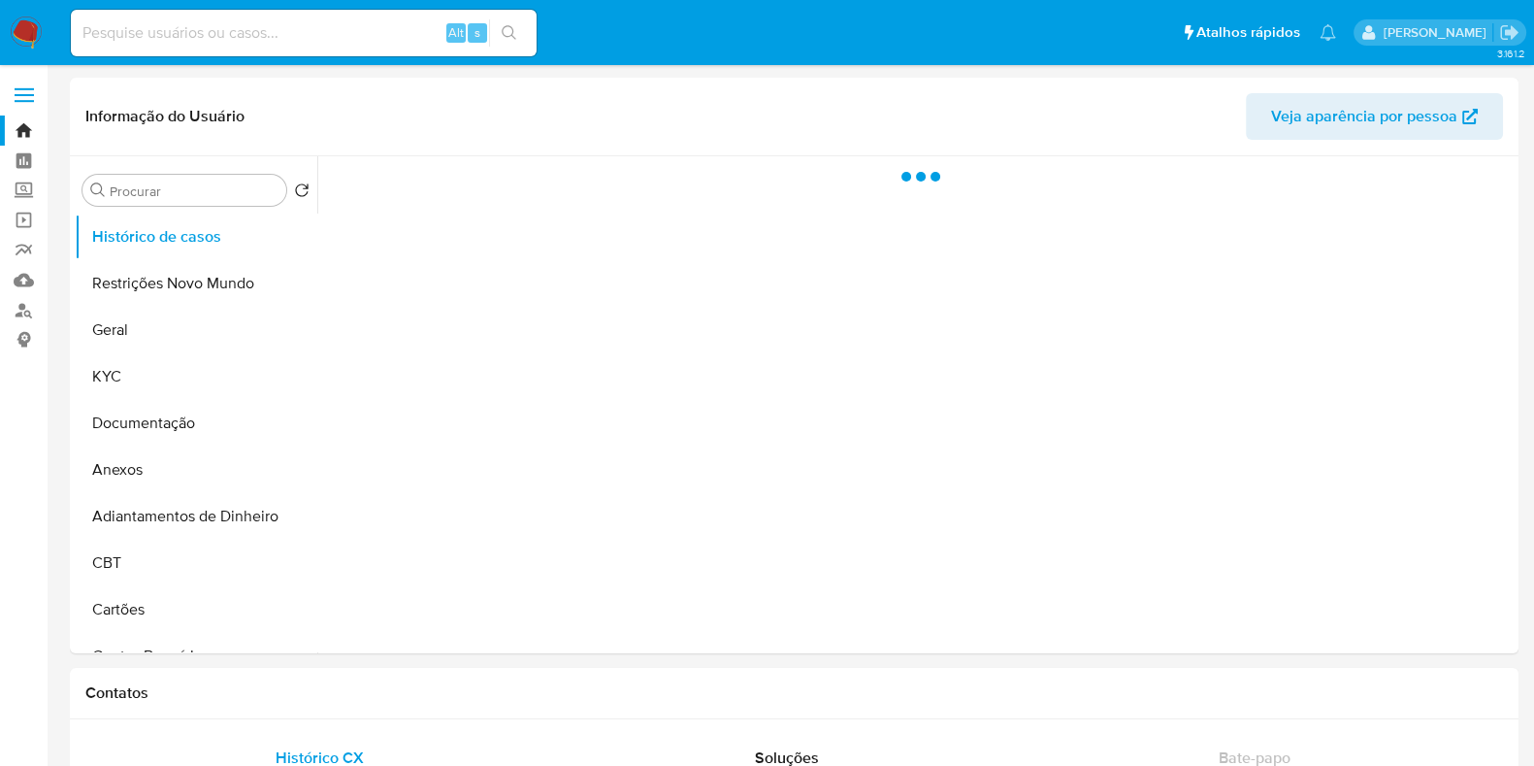
select select "10"
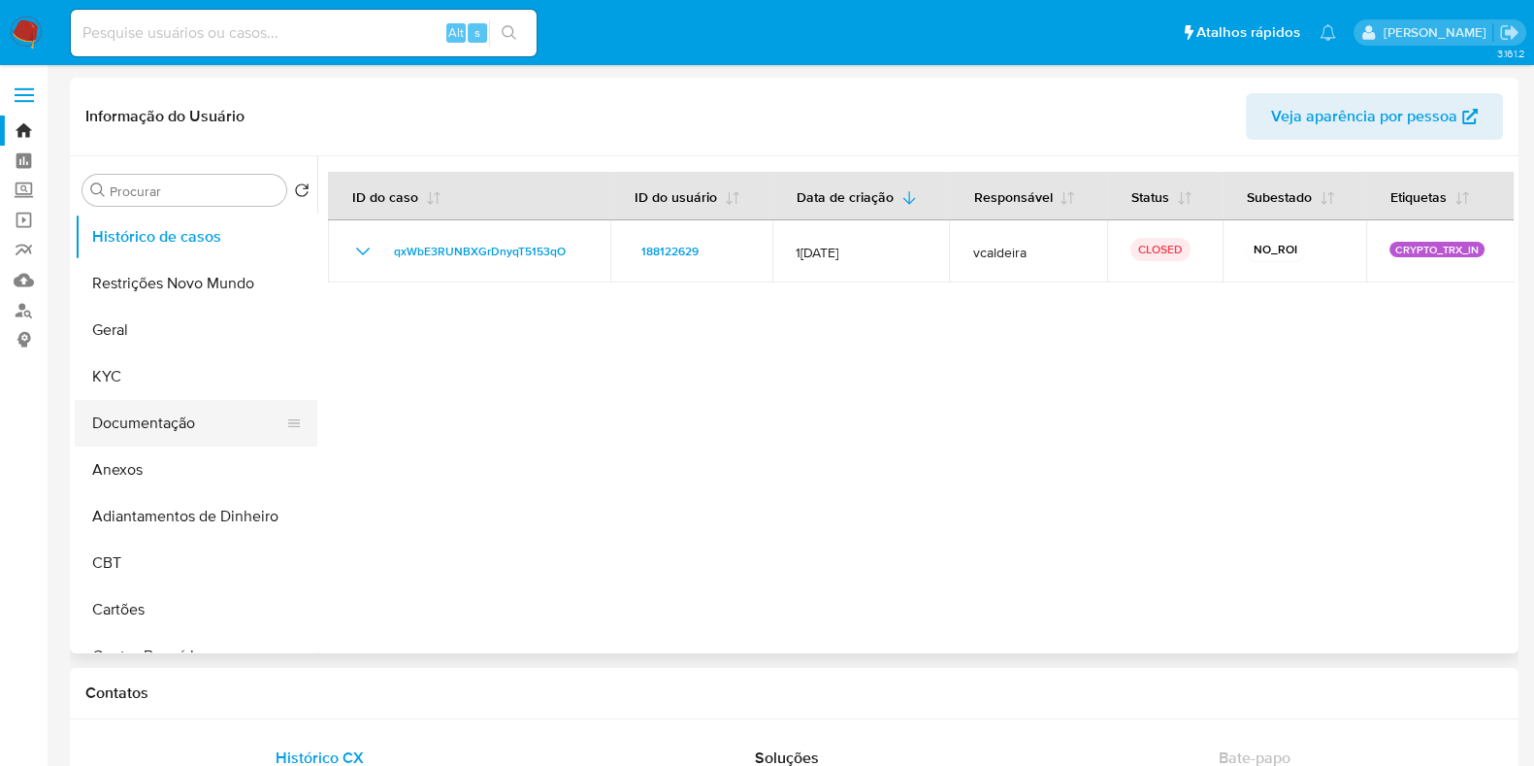
click at [199, 431] on button "Documentação" at bounding box center [188, 423] width 227 height 47
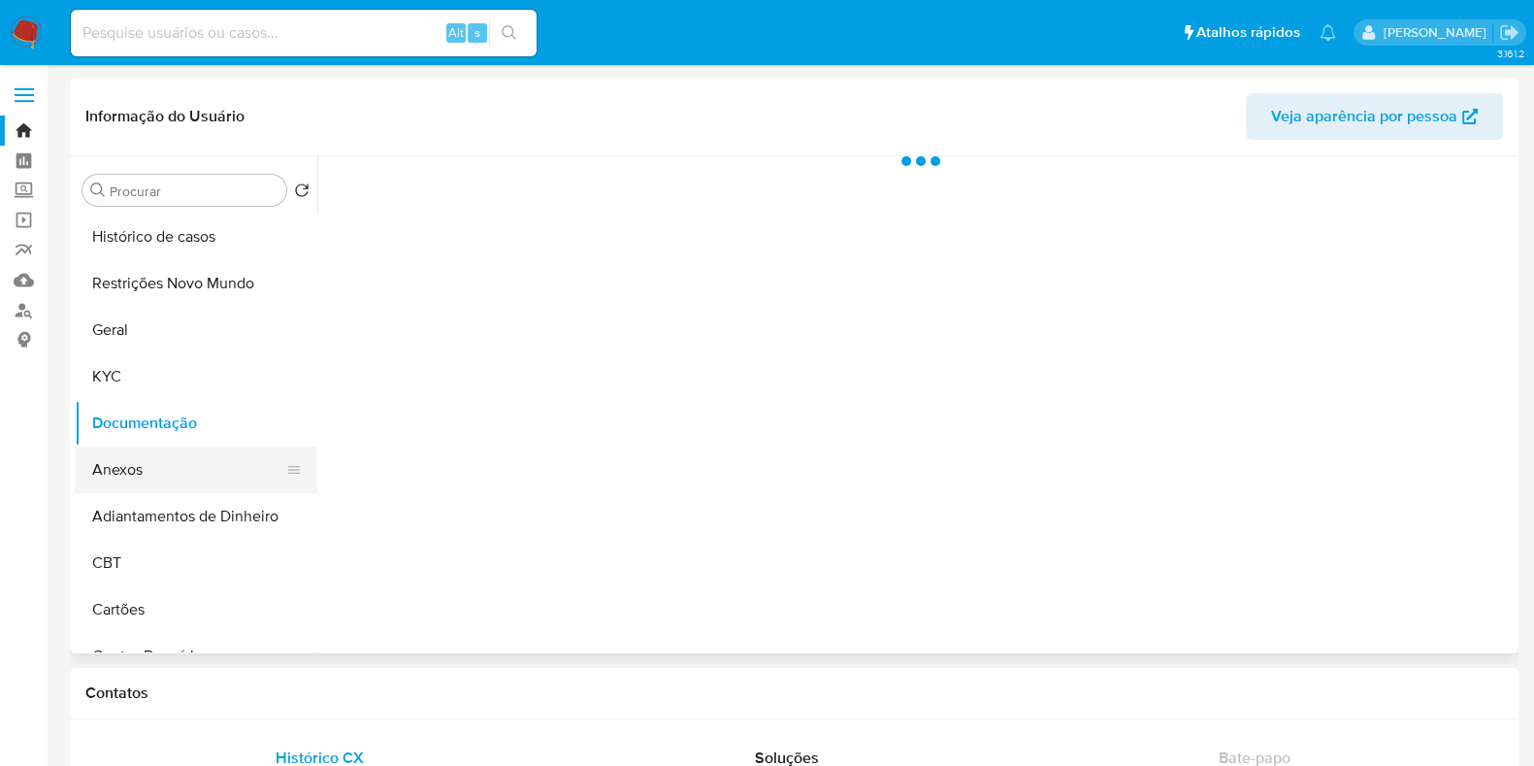
click at [231, 481] on button "Anexos" at bounding box center [188, 469] width 227 height 47
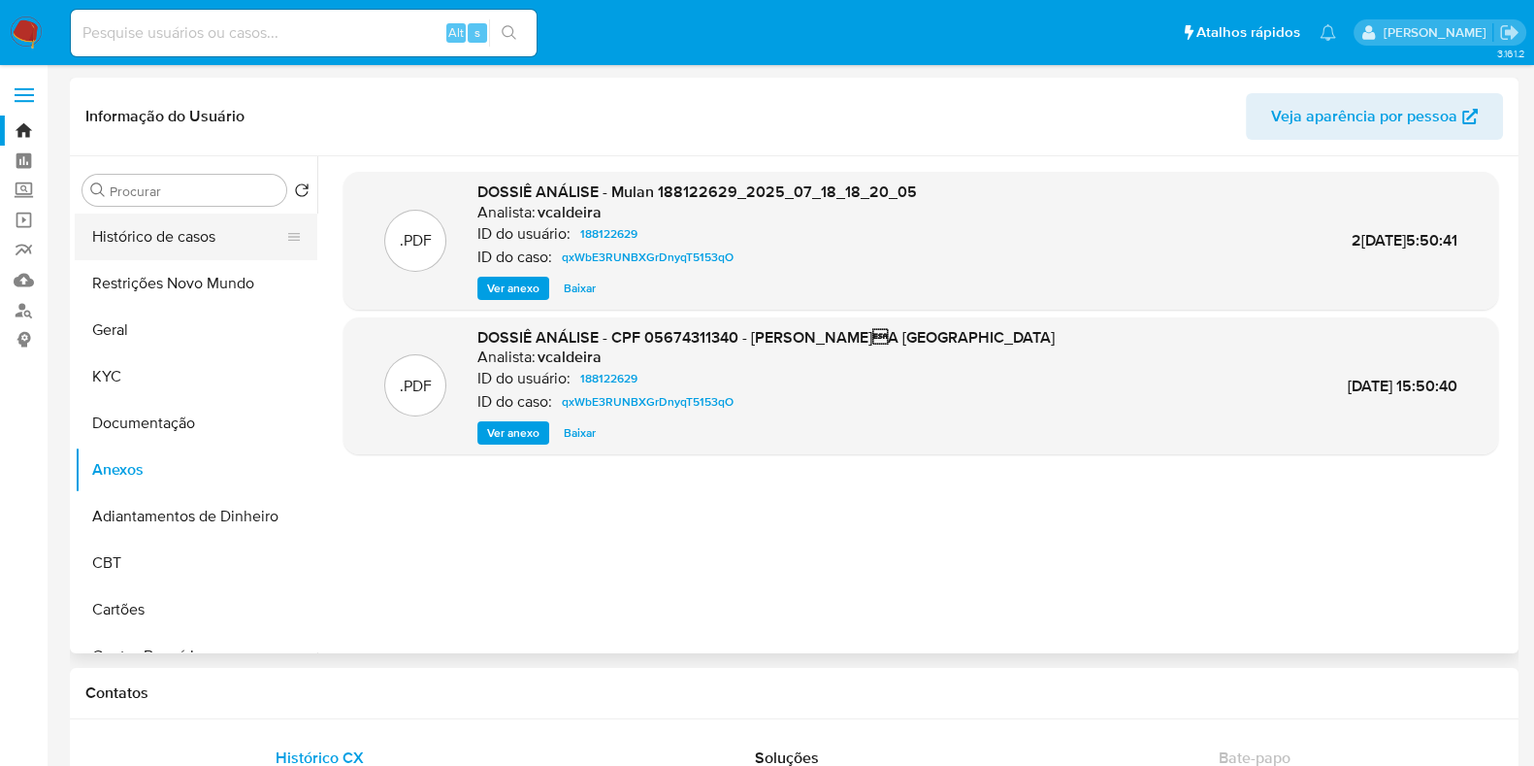
click at [160, 235] on button "Histórico de casos" at bounding box center [188, 237] width 227 height 47
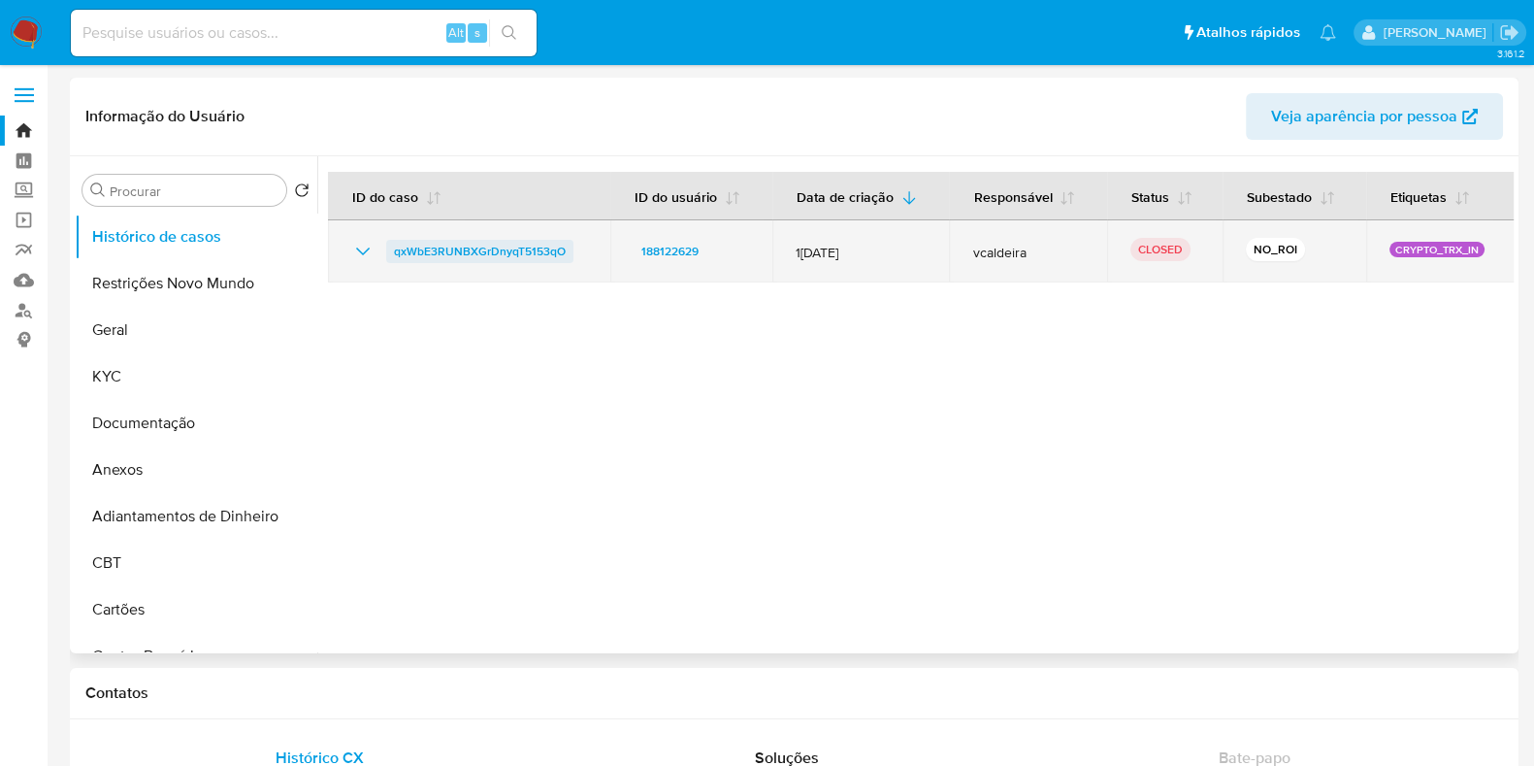
drag, startPoint x: 535, startPoint y: 247, endPoint x: 395, endPoint y: 254, distance: 139.9
click at [395, 254] on div "qxWbE3RUNBXGrDnyqT5153qO" at bounding box center [469, 251] width 236 height 23
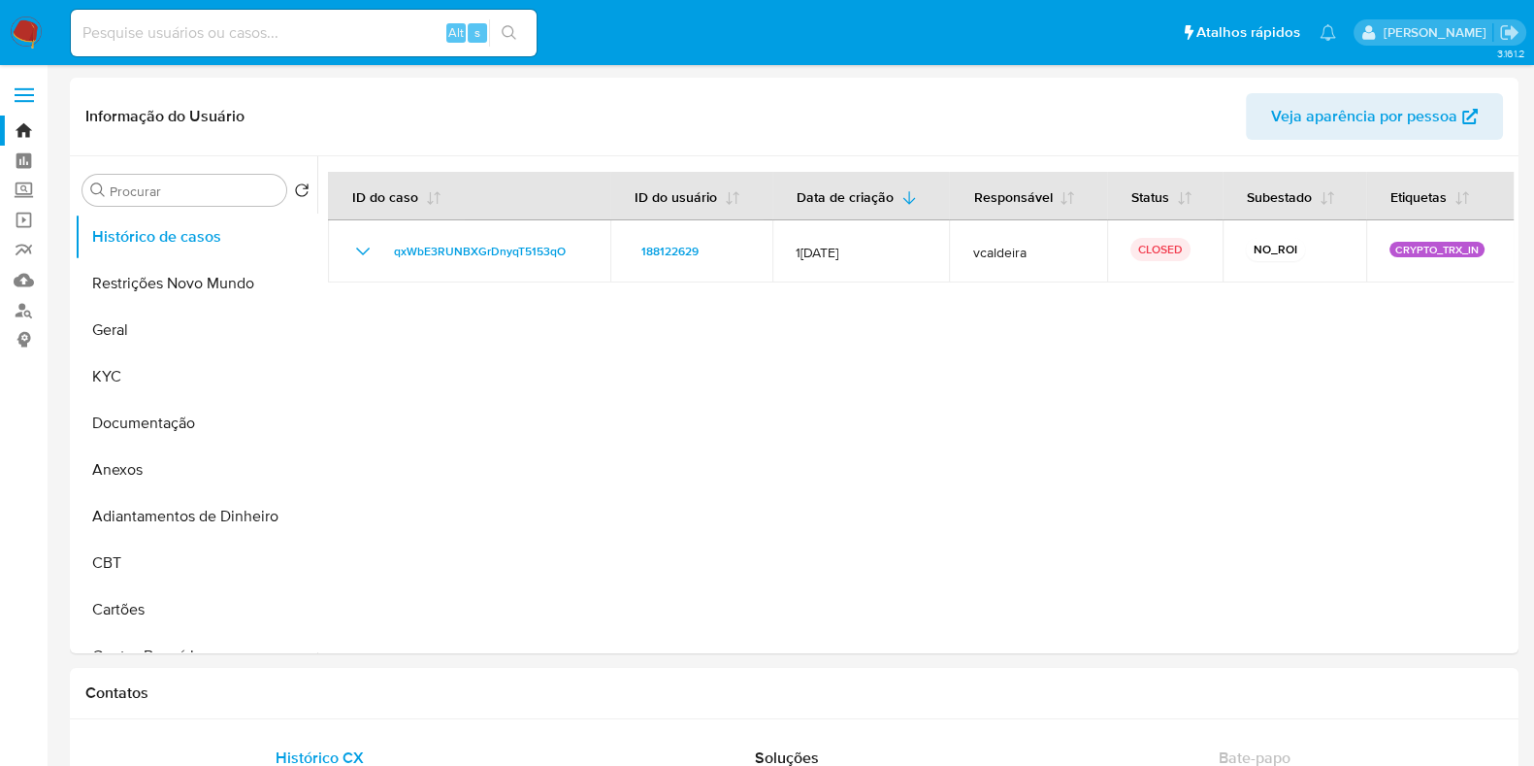
click at [150, 26] on input at bounding box center [304, 32] width 466 height 25
paste input "568451759"
type input "568451759"
click at [524, 44] on button "search-icon" at bounding box center [509, 32] width 40 height 27
click at [514, 37] on icon "search-icon" at bounding box center [509, 32] width 15 height 15
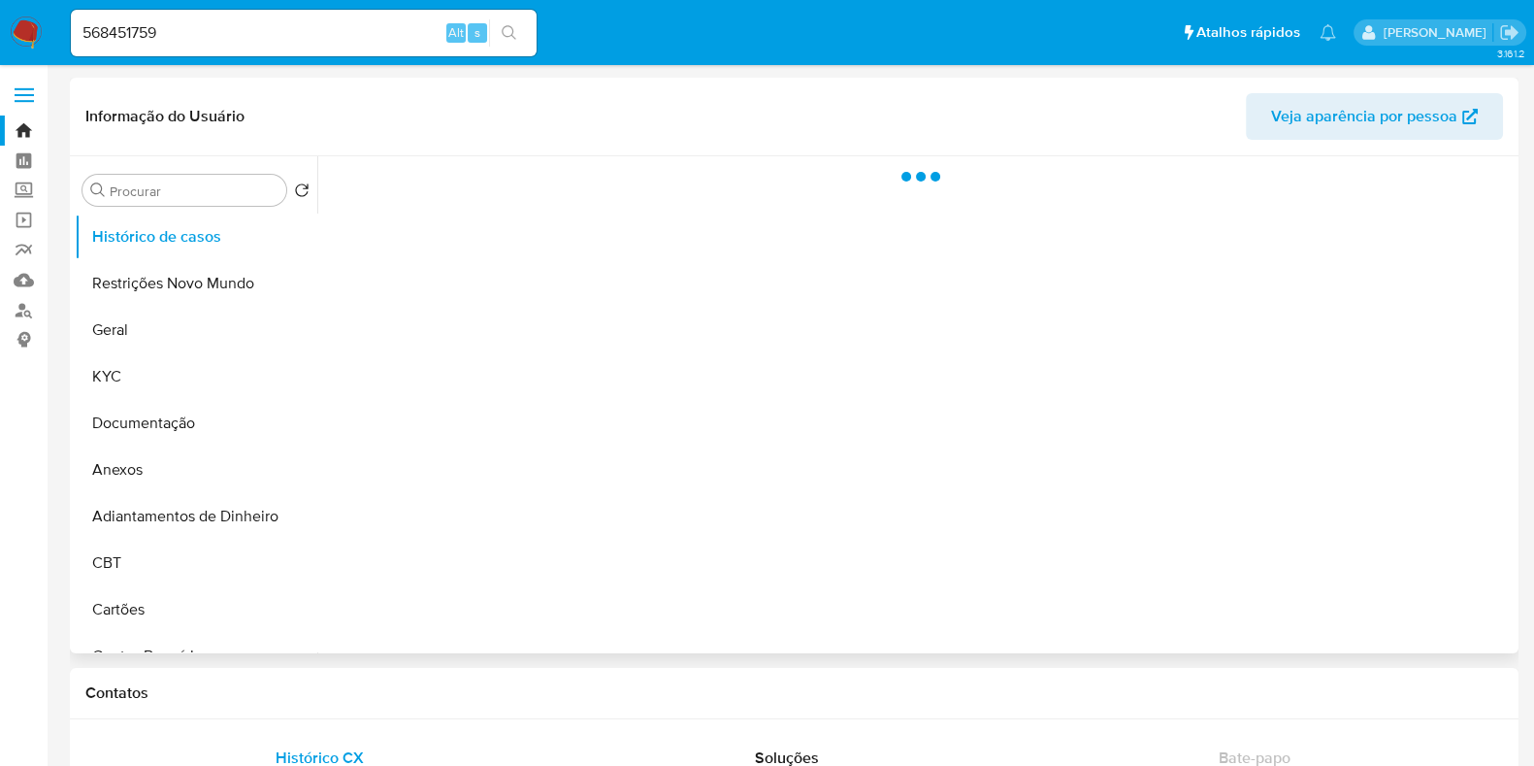
select select "10"
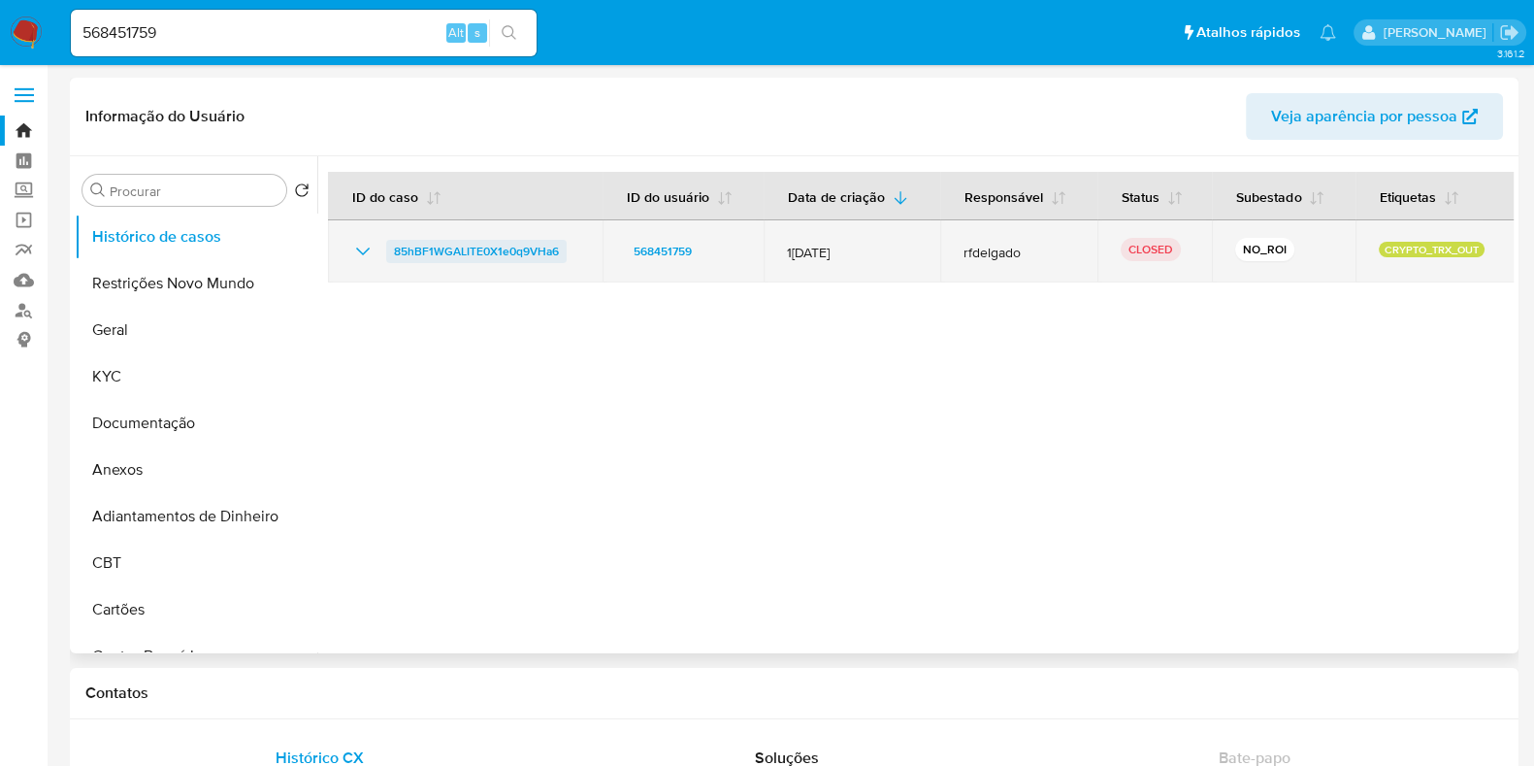
drag, startPoint x: 573, startPoint y: 249, endPoint x: 390, endPoint y: 253, distance: 182.5
click at [390, 253] on div "85hBF1WGALITE0X1e0q9VHa6" at bounding box center [465, 251] width 228 height 23
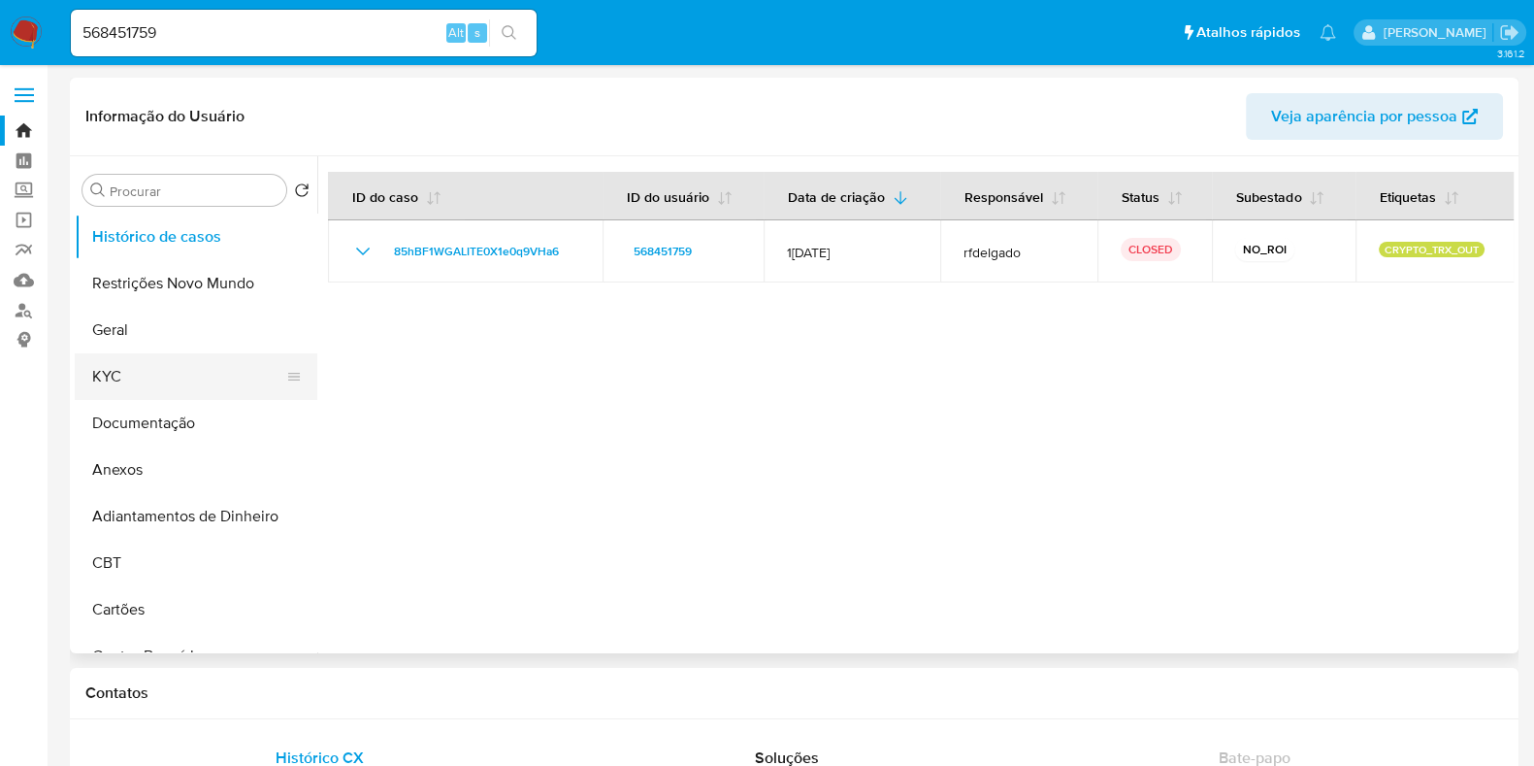
drag, startPoint x: 153, startPoint y: 385, endPoint x: 163, endPoint y: 382, distance: 10.1
click at [154, 384] on button "KYC" at bounding box center [188, 376] width 227 height 47
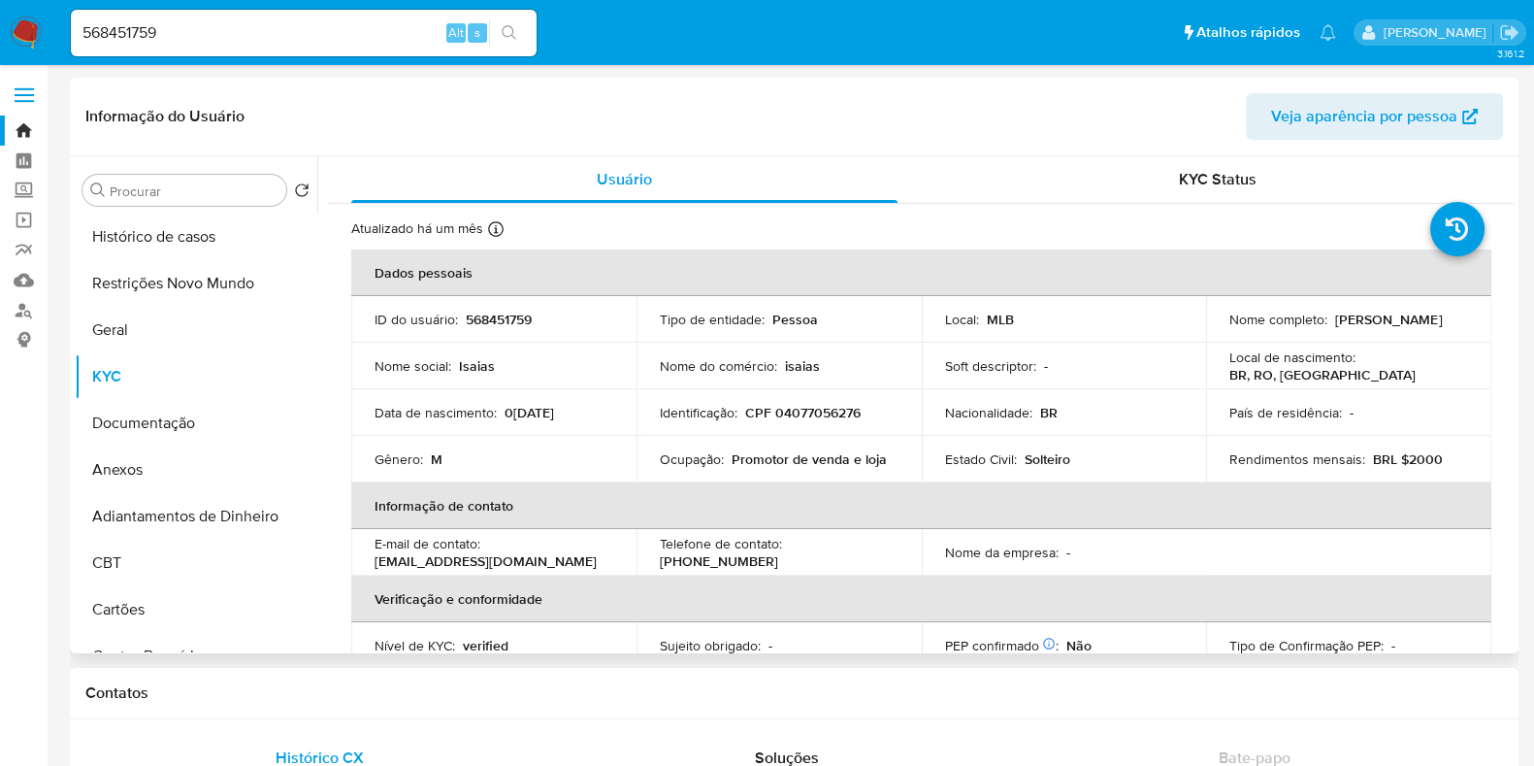
drag, startPoint x: 1433, startPoint y: 325, endPoint x: 1220, endPoint y: 337, distance: 212.9
click at [1220, 337] on td "Nome completo : [PERSON_NAME]" at bounding box center [1348, 319] width 285 height 47
copy p "[PERSON_NAME]"
click at [219, 30] on input "568451759" at bounding box center [304, 32] width 466 height 25
paste input "1613801873"
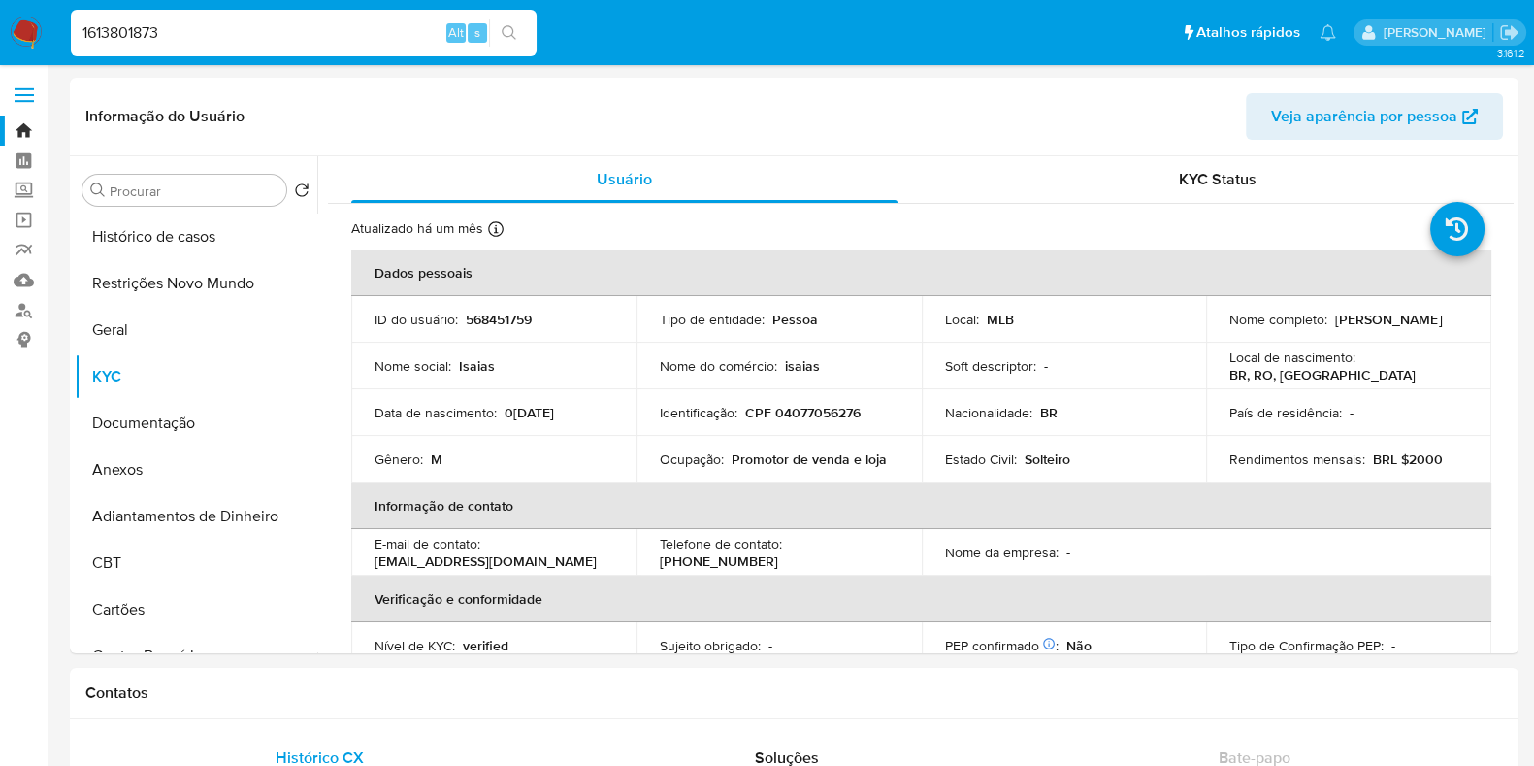
type input "1613801873"
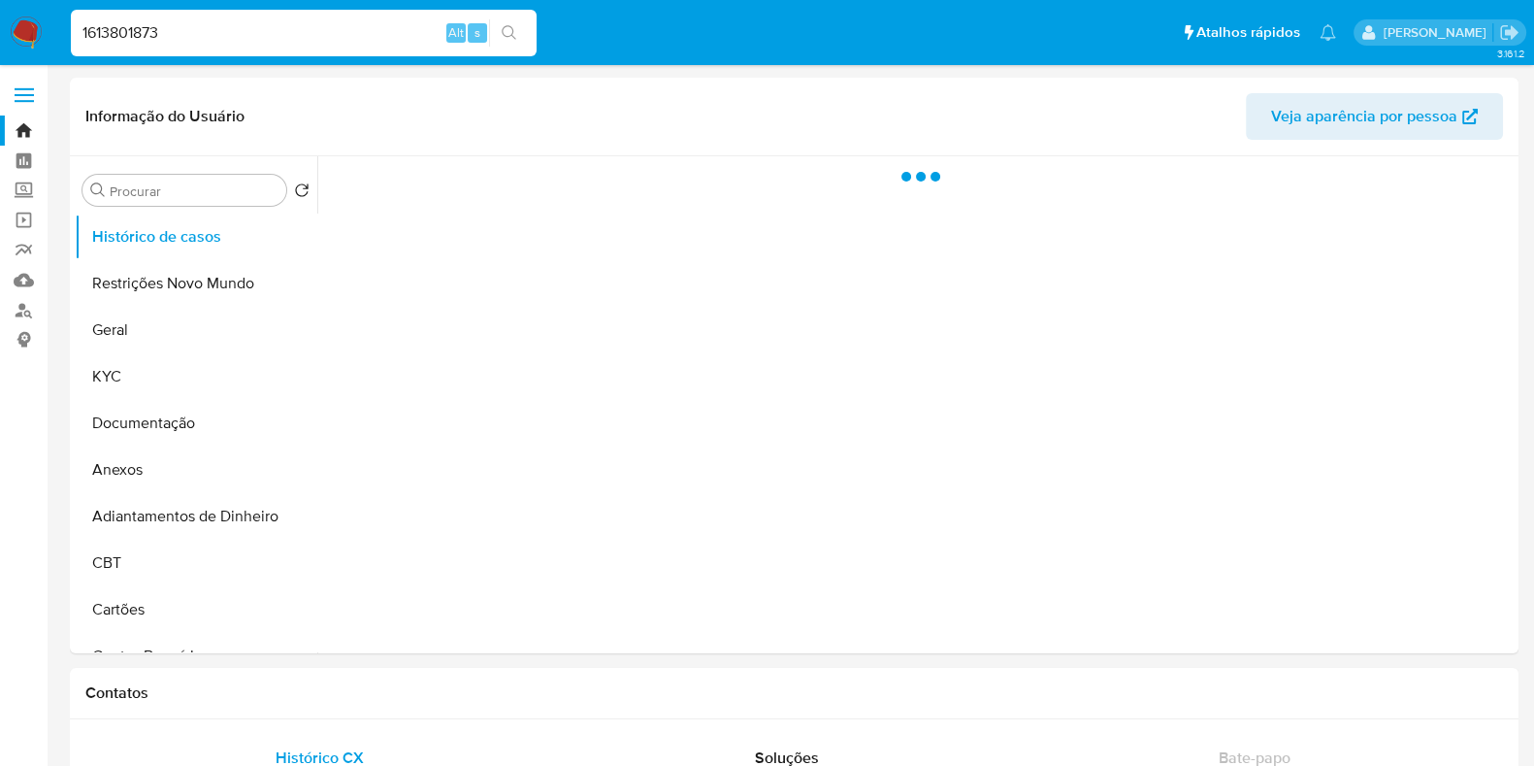
select select "10"
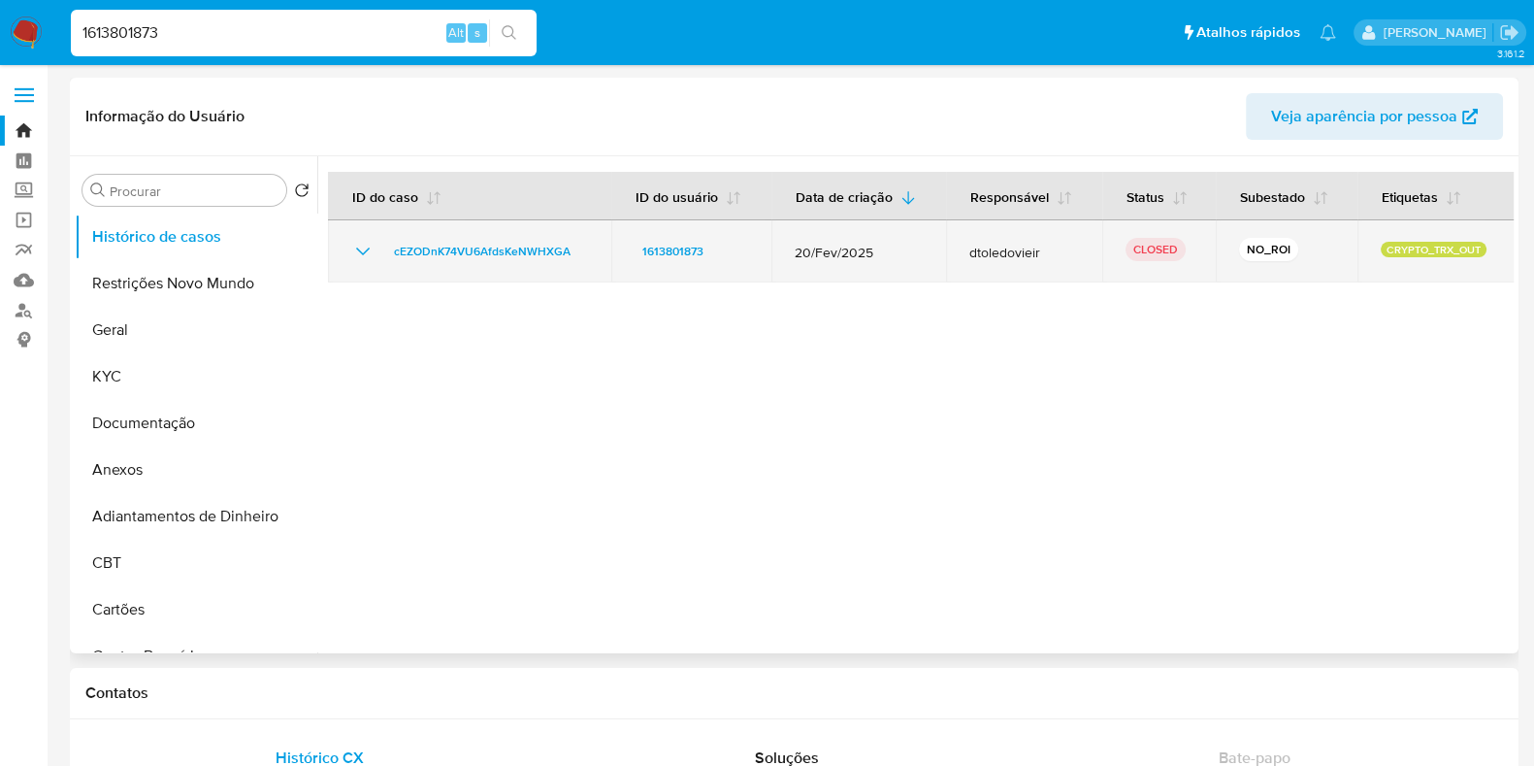
drag, startPoint x: 937, startPoint y: 259, endPoint x: 1036, endPoint y: 250, distance: 99.4
click at [1036, 250] on tr "cEZODnK74VU6AfdsKeNWHXGA 1613801873 2[DATE] dtoledovieir CLOSED NO_ROI CRYPTO_T…" at bounding box center [921, 251] width 1187 height 62
click at [1047, 249] on span "dtoledovieir" at bounding box center [1025, 252] width 110 height 17
drag, startPoint x: 577, startPoint y: 249, endPoint x: 393, endPoint y: 262, distance: 184.8
click at [393, 262] on div "cEZODnK74VU6AfdsKeNWHXGA" at bounding box center [469, 251] width 237 height 23
